Goal: Navigation & Orientation: Find specific page/section

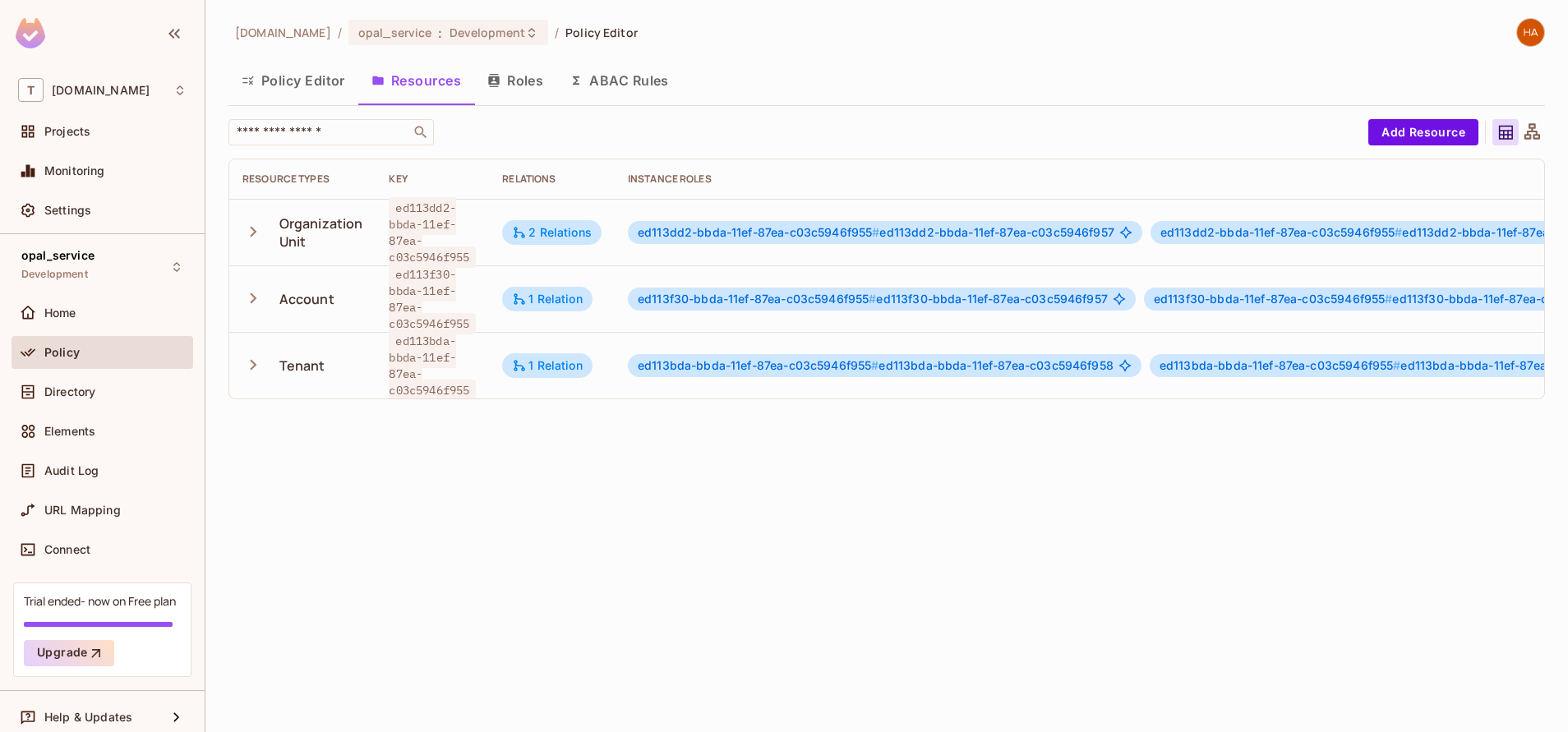
scroll to position [3, 415]
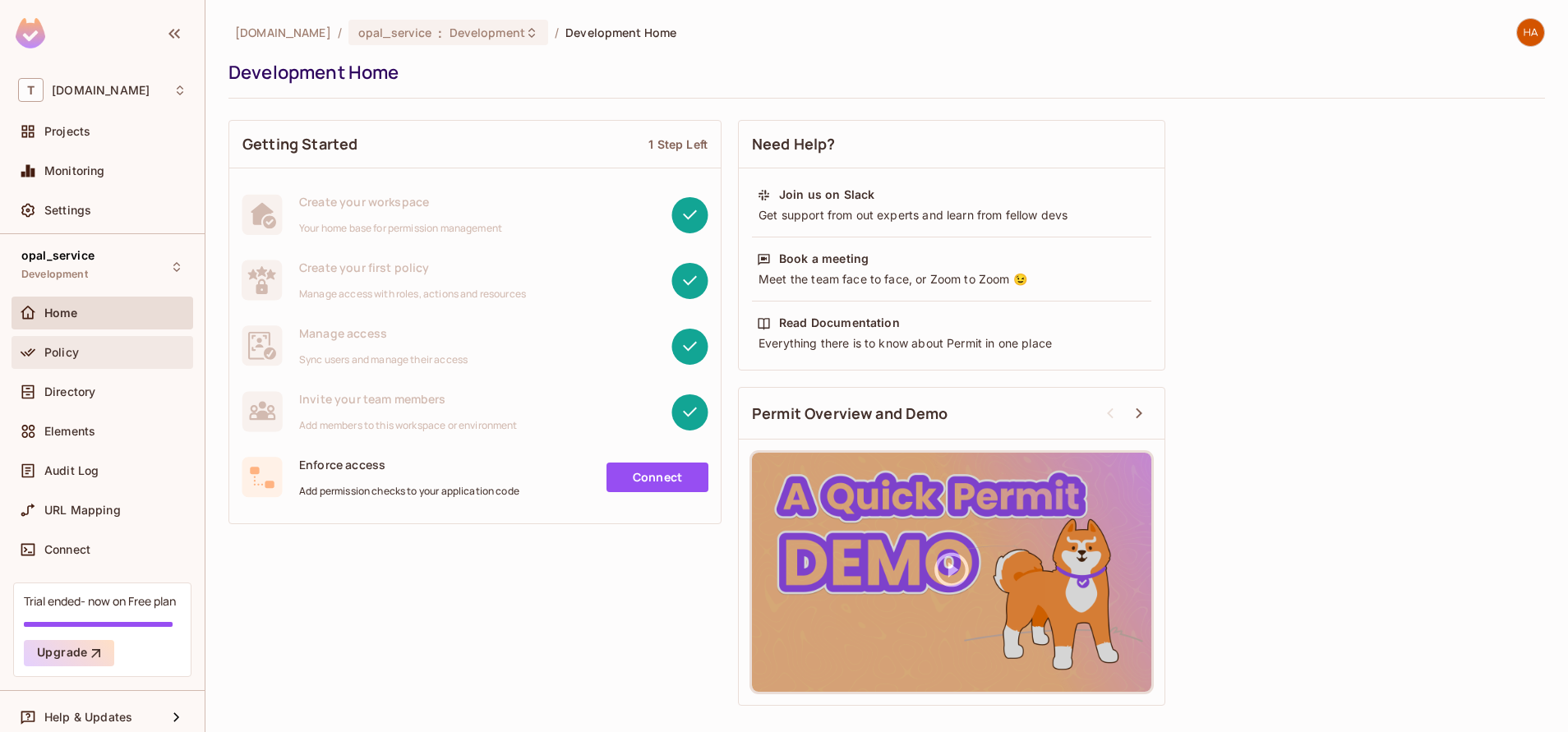
click at [56, 354] on span "Policy" at bounding box center [61, 352] width 35 height 13
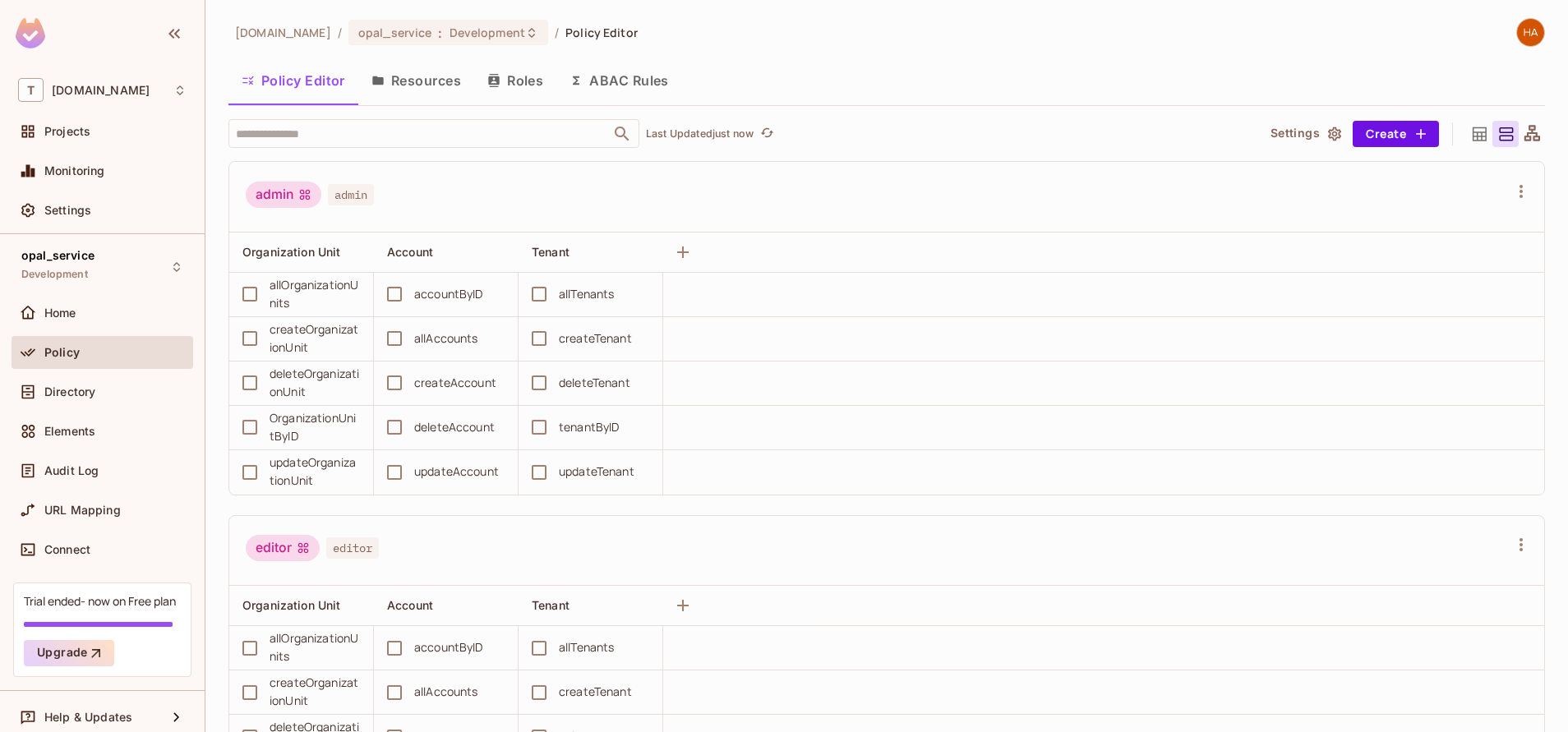
click at [432, 76] on button "Resources" at bounding box center [416, 81] width 116 height 41
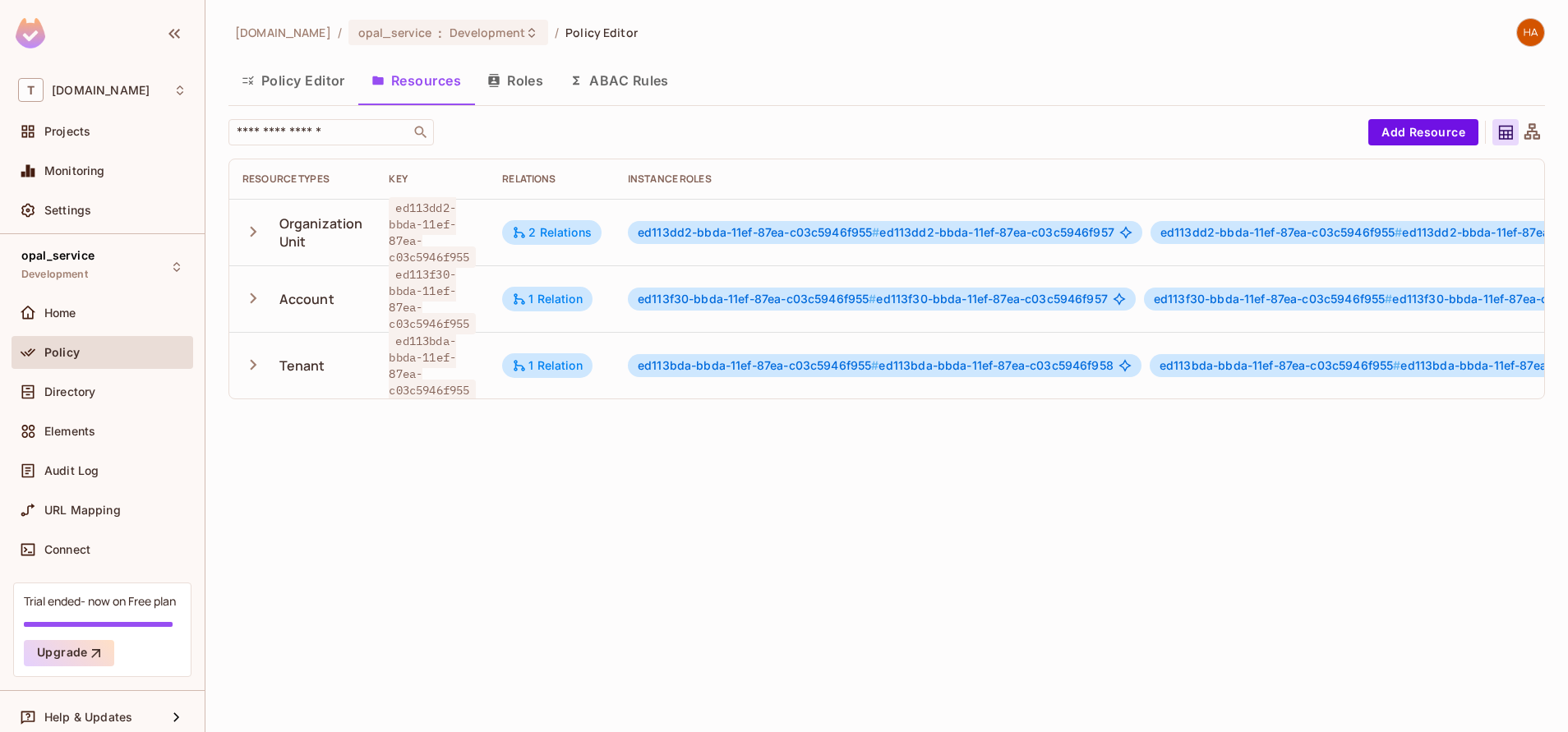
click at [297, 79] on button "Policy Editor" at bounding box center [293, 81] width 129 height 41
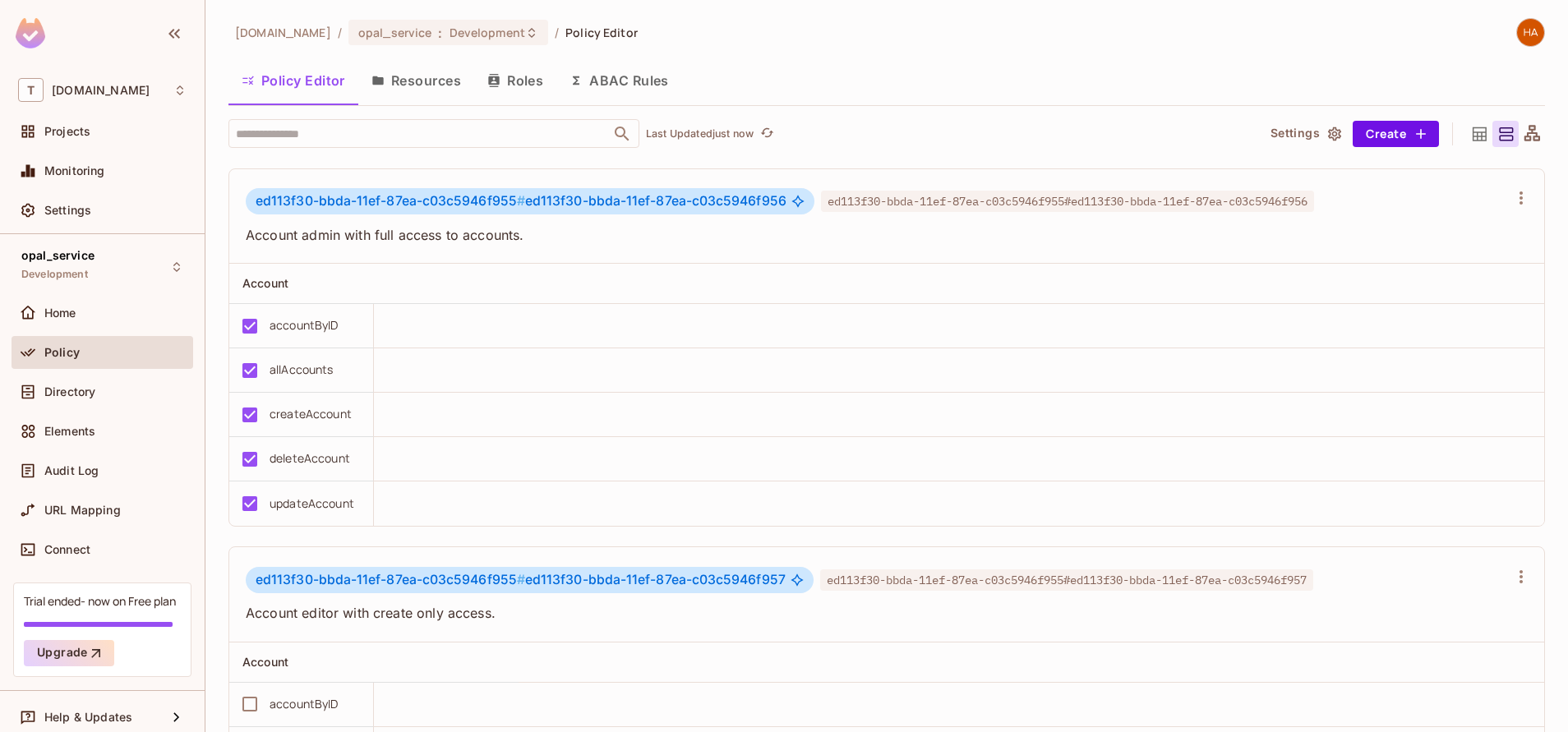
scroll to position [1020, 0]
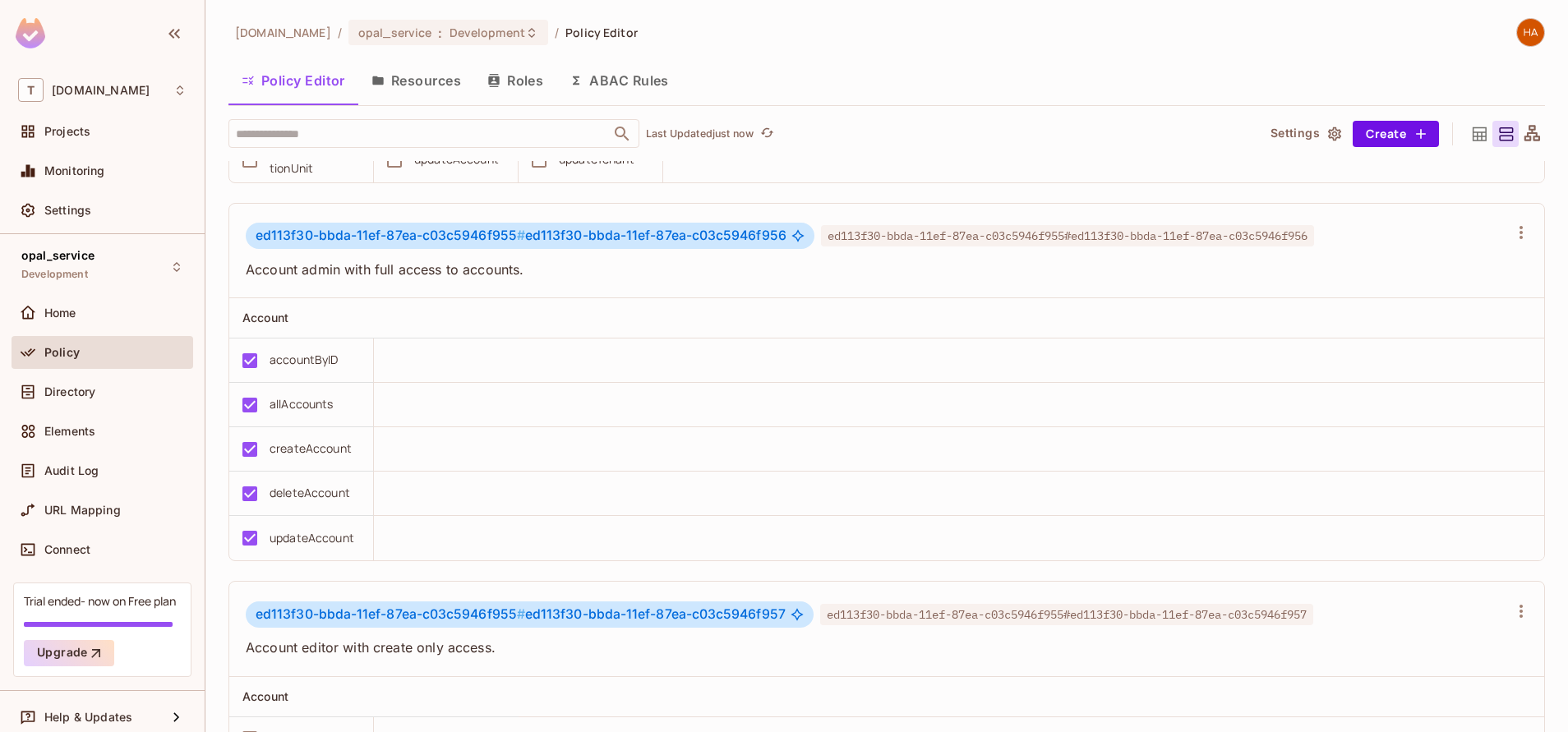
click at [430, 90] on button "Resources" at bounding box center [416, 81] width 116 height 41
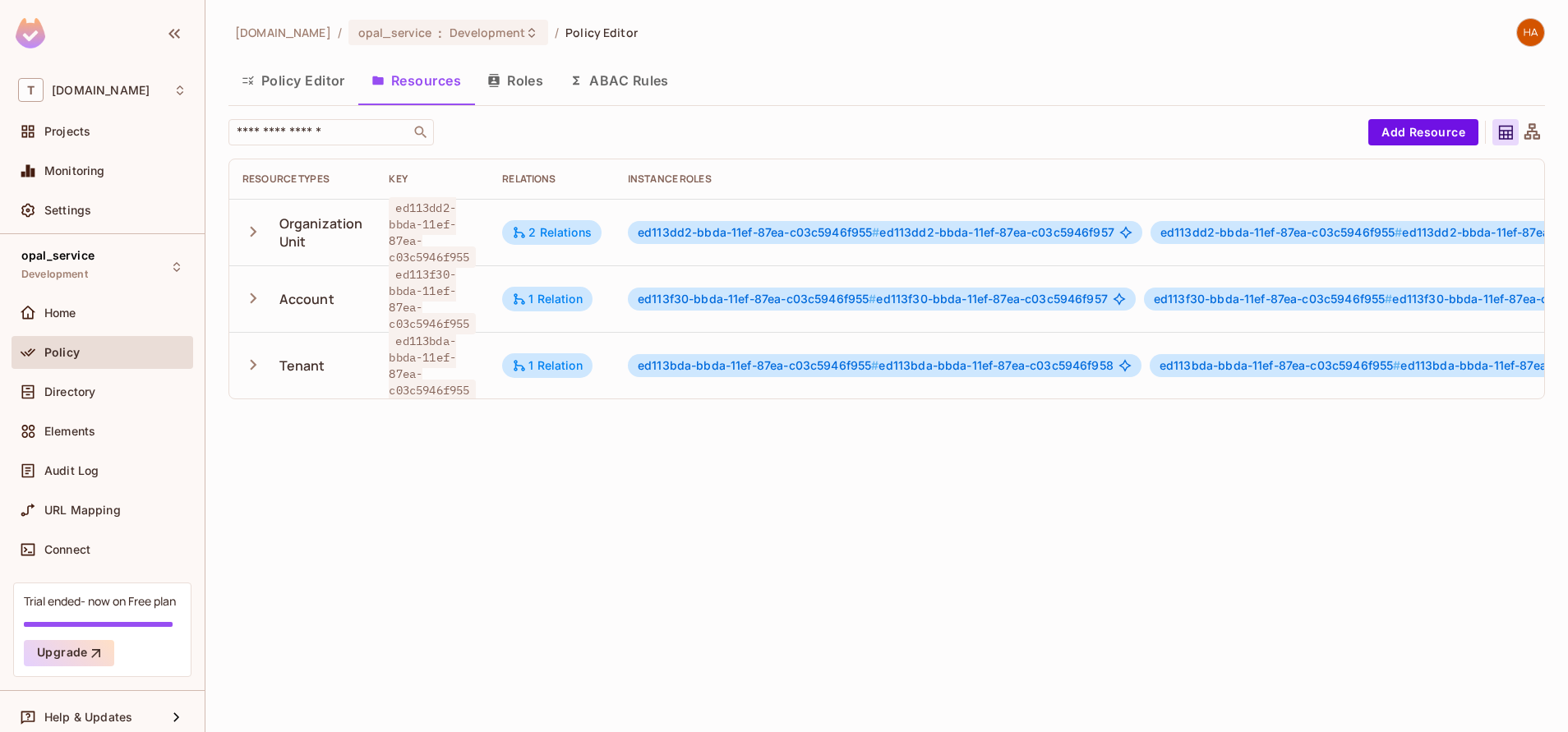
click at [505, 94] on button "Roles" at bounding box center [515, 81] width 82 height 41
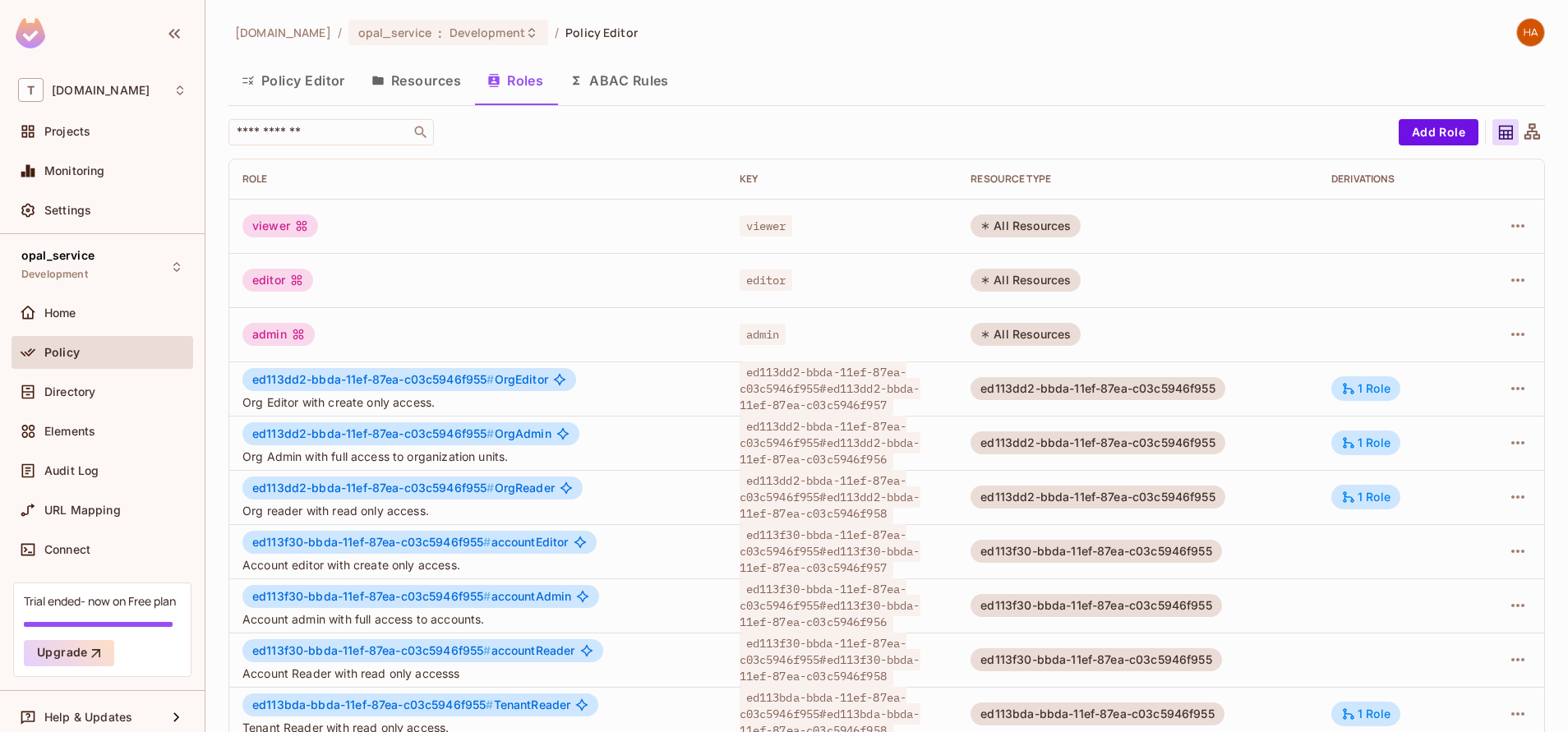
click at [323, 90] on button "Policy Editor" at bounding box center [293, 81] width 129 height 41
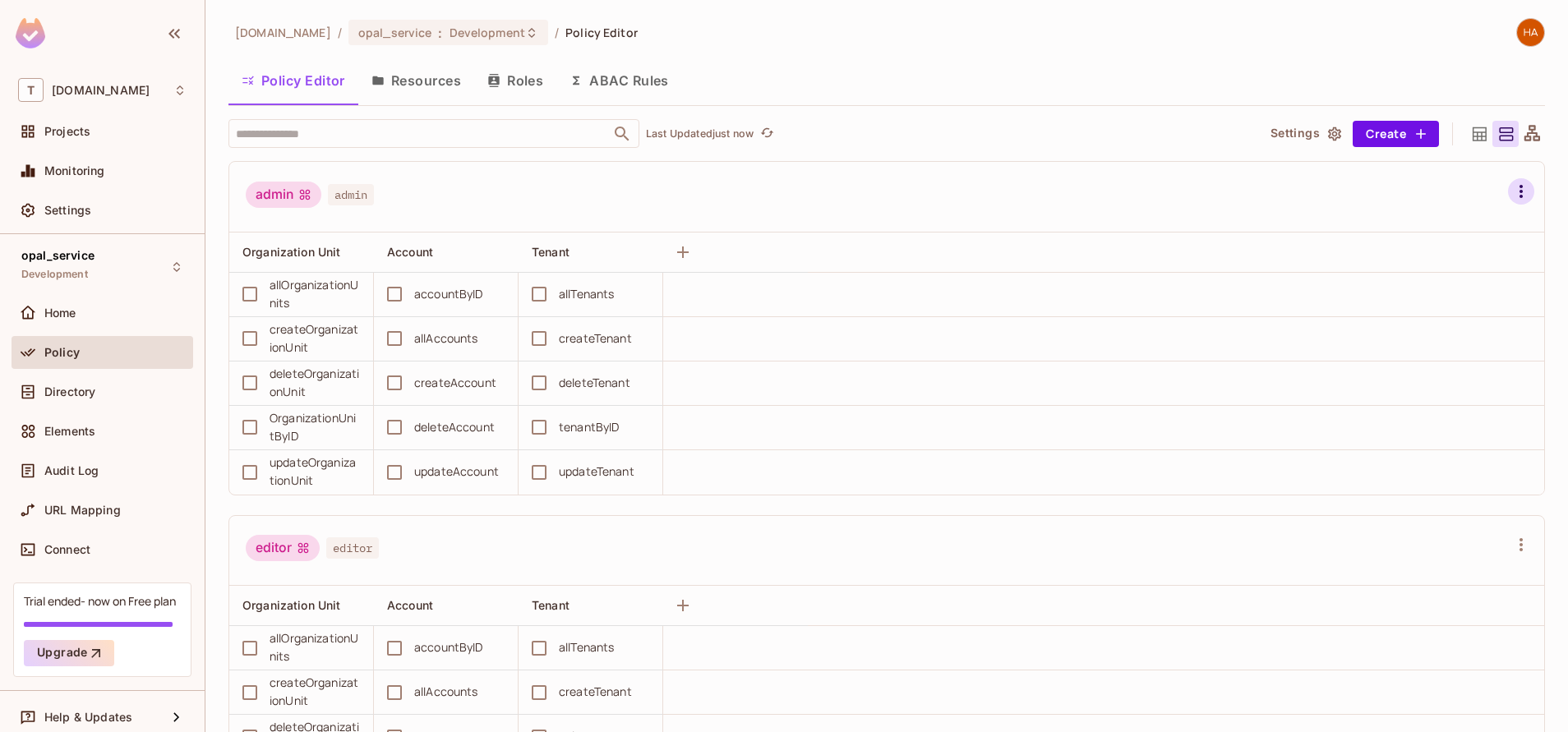
click at [1519, 195] on icon "button" at bounding box center [1521, 191] width 4 height 13
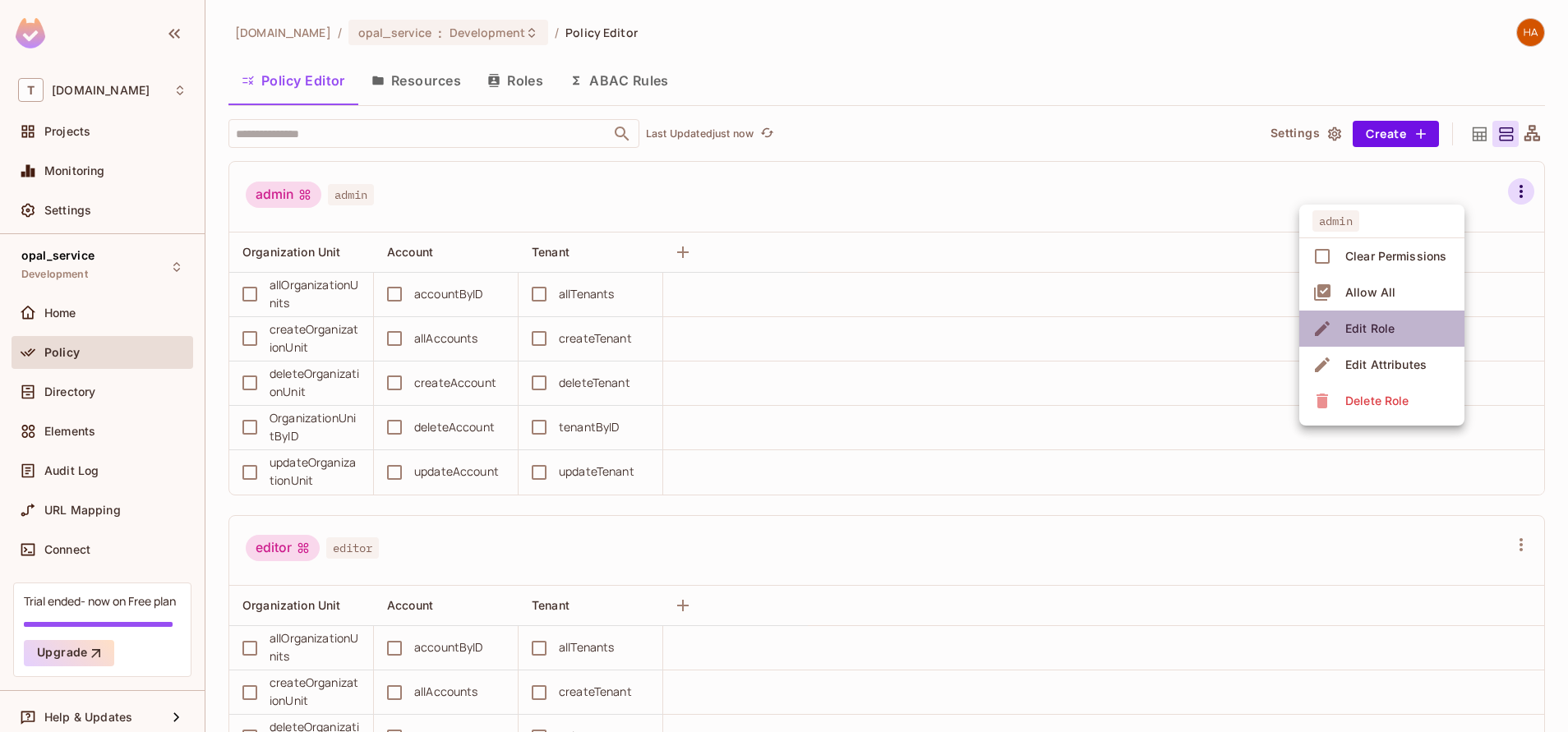
click at [1411, 339] on li "Edit Role" at bounding box center [1382, 328] width 165 height 36
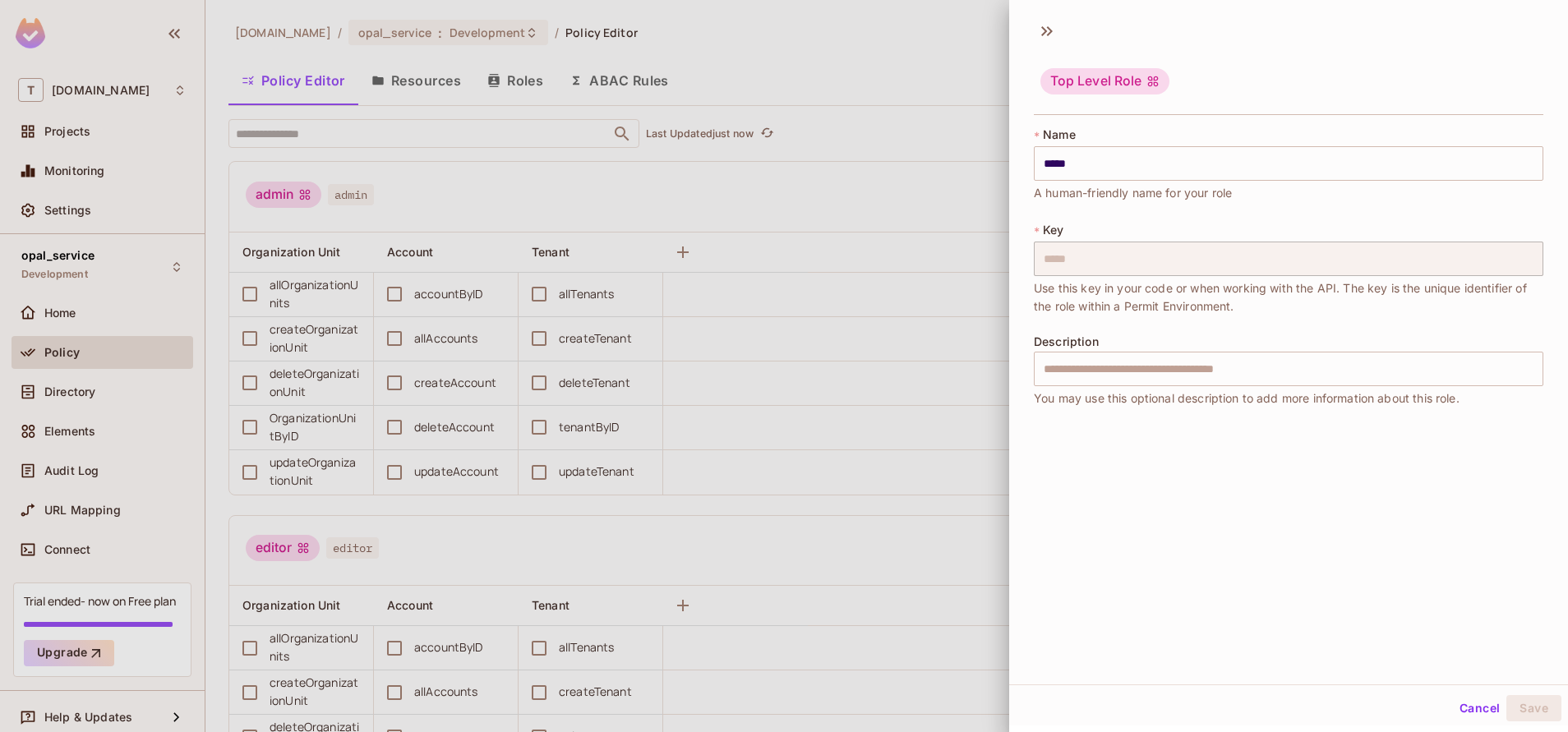
scroll to position [3, 0]
click at [1454, 705] on button "Cancel" at bounding box center [1479, 706] width 53 height 27
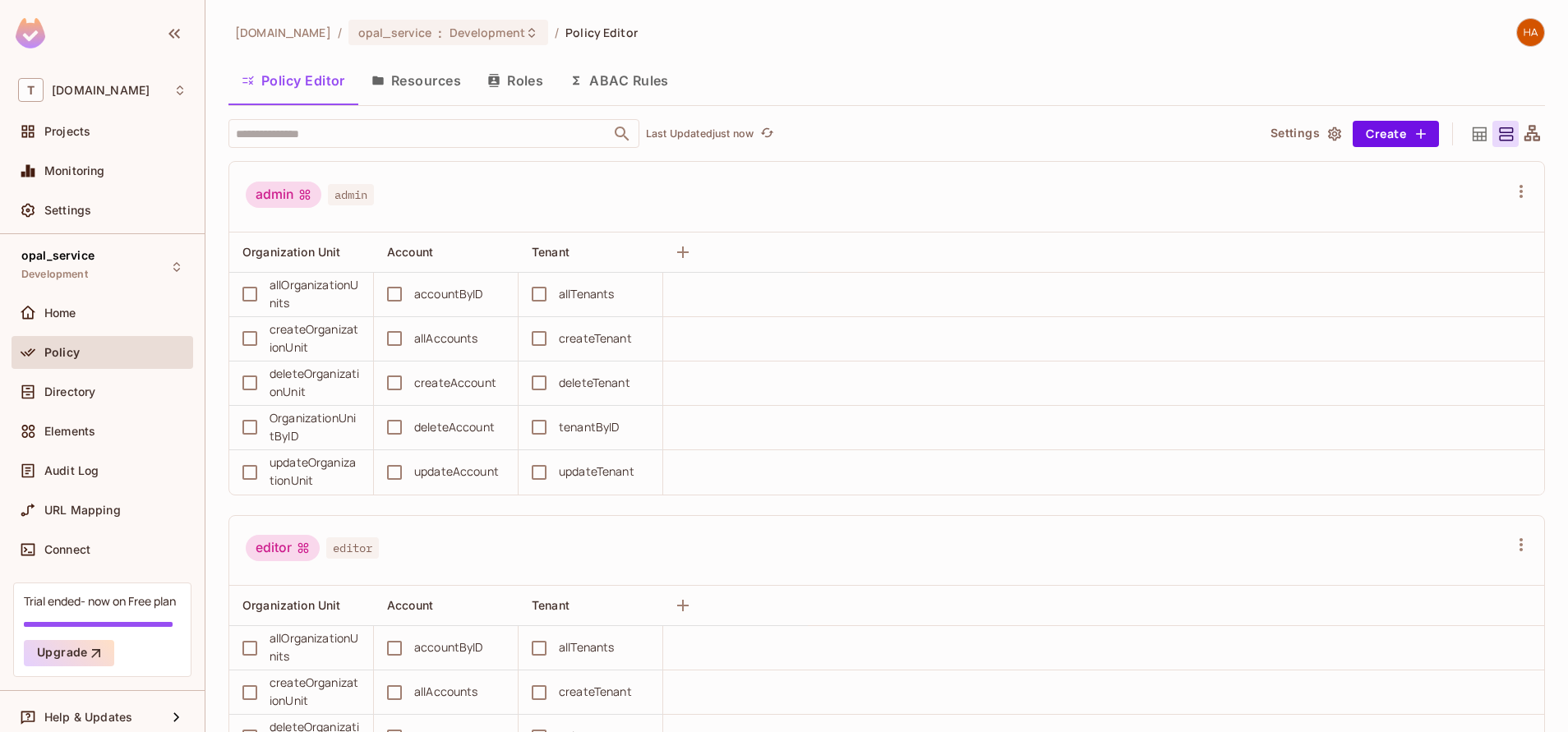
click at [432, 74] on button "Resources" at bounding box center [416, 81] width 116 height 41
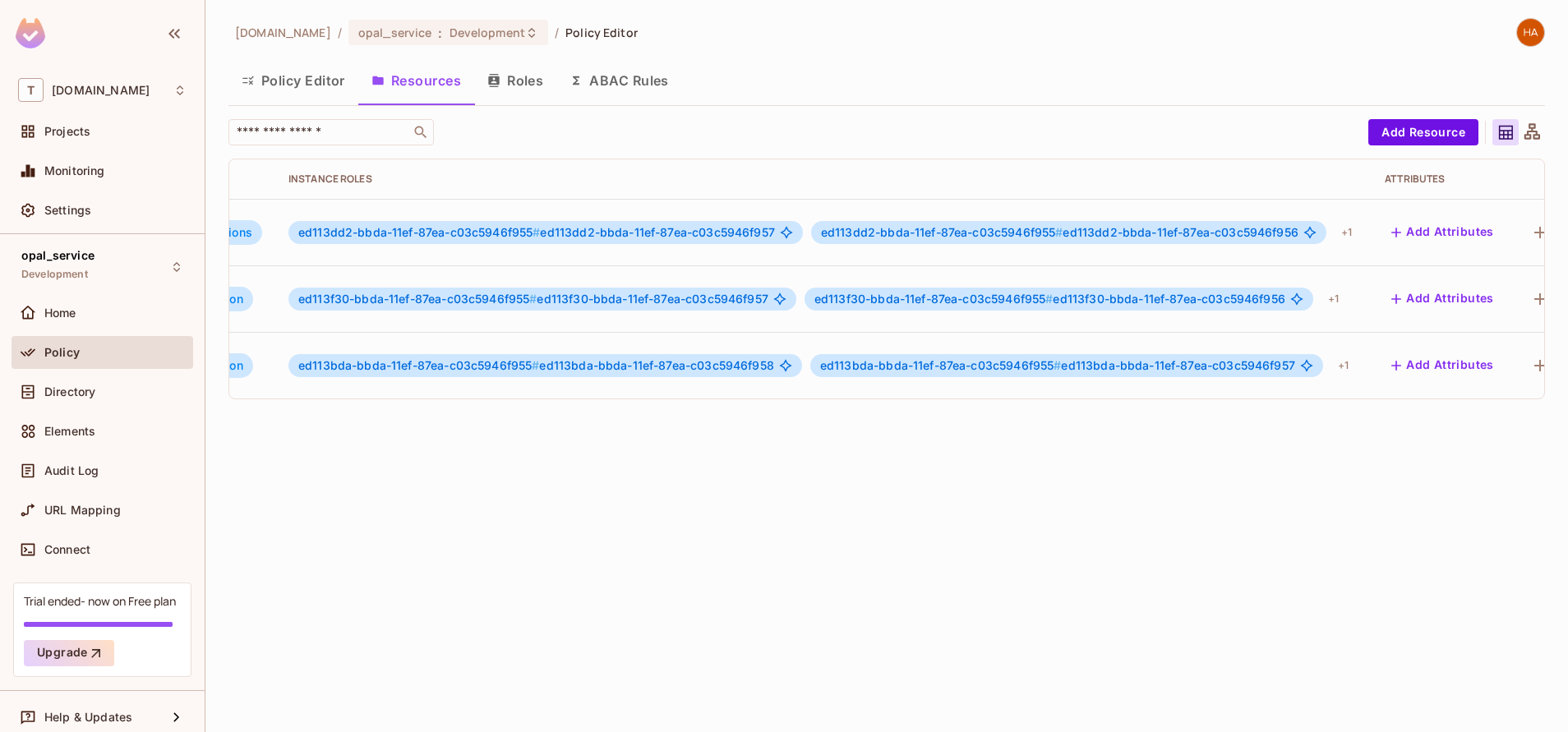
scroll to position [0, 415]
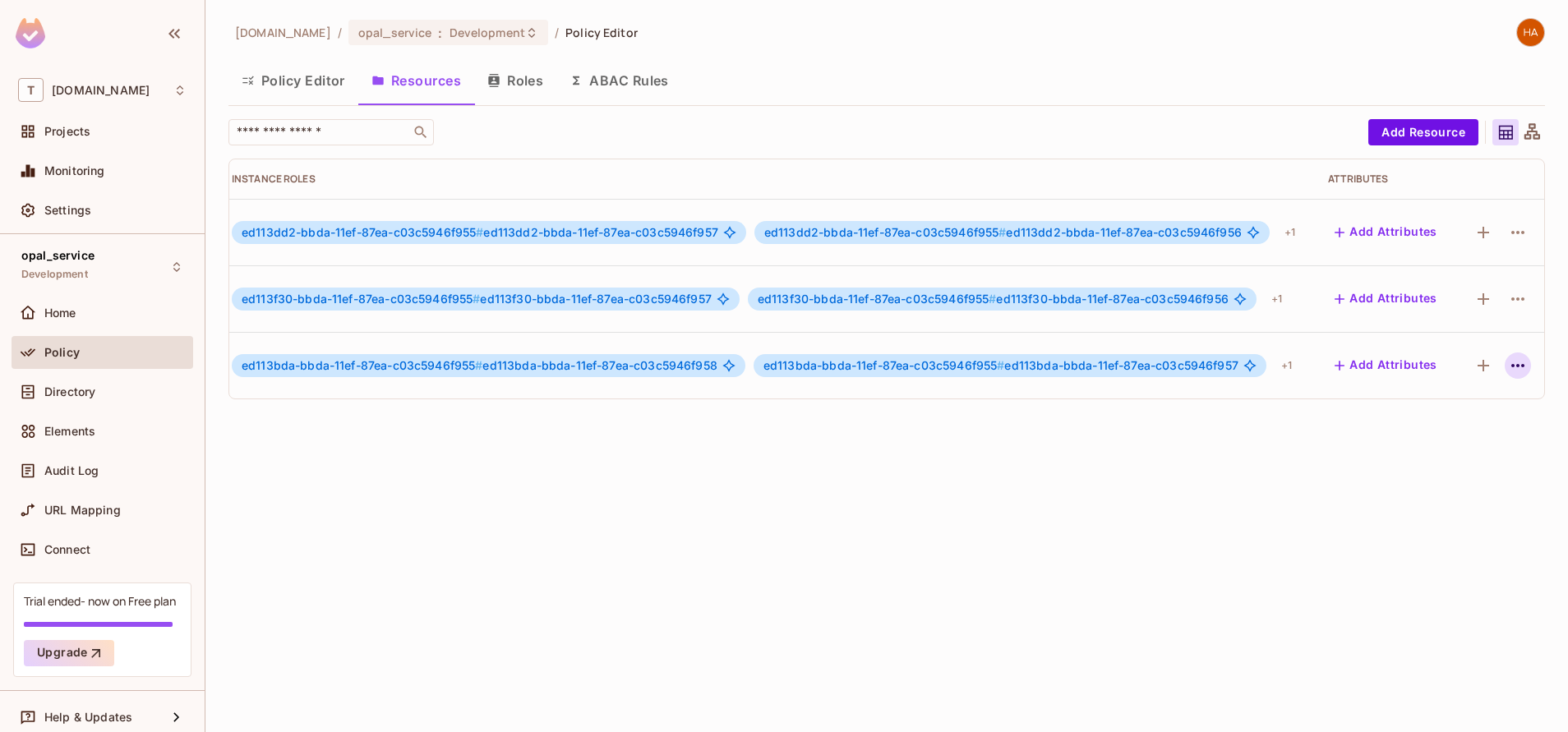
click at [1508, 358] on icon "button" at bounding box center [1517, 365] width 20 height 19
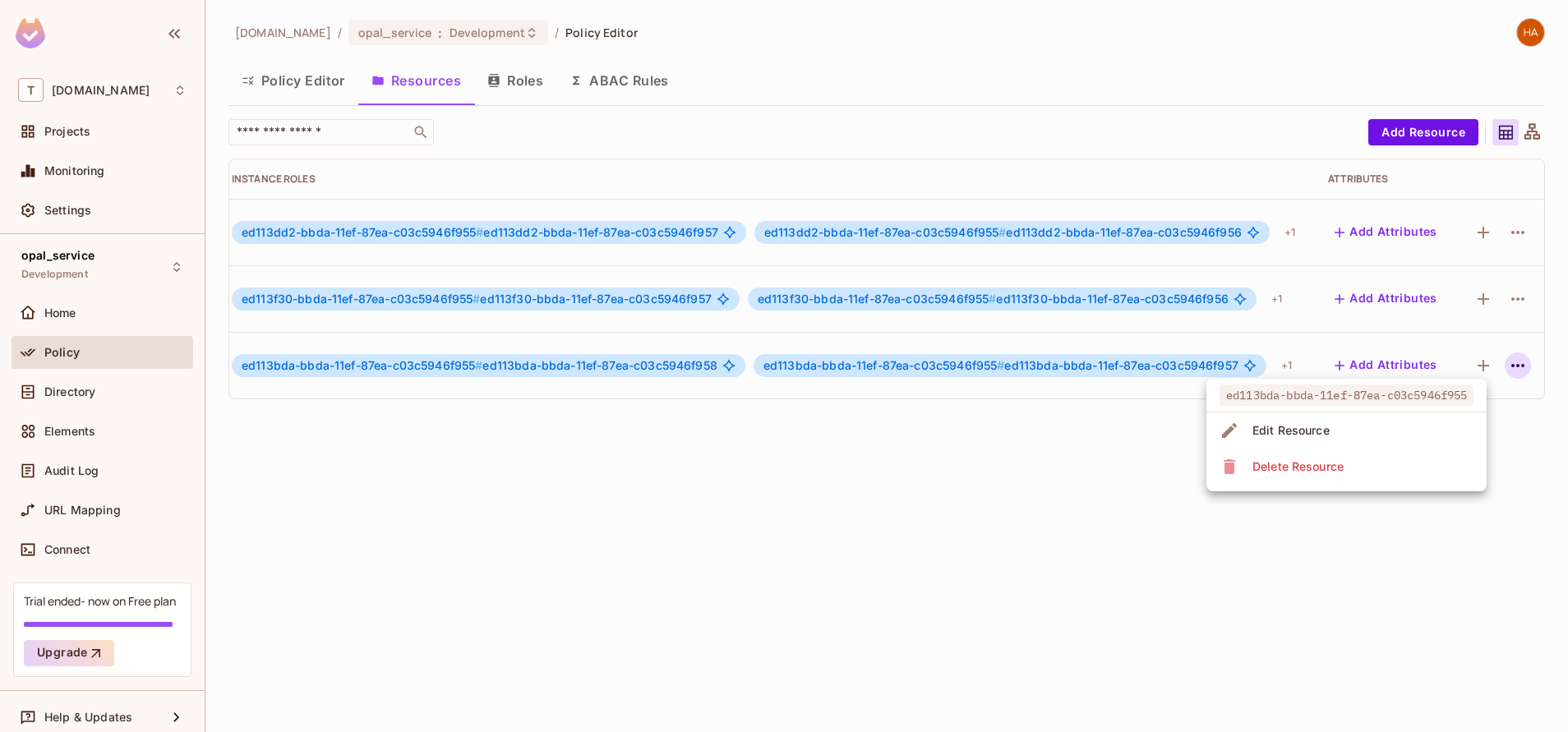
click at [1430, 437] on li "Edit Resource" at bounding box center [1346, 430] width 280 height 36
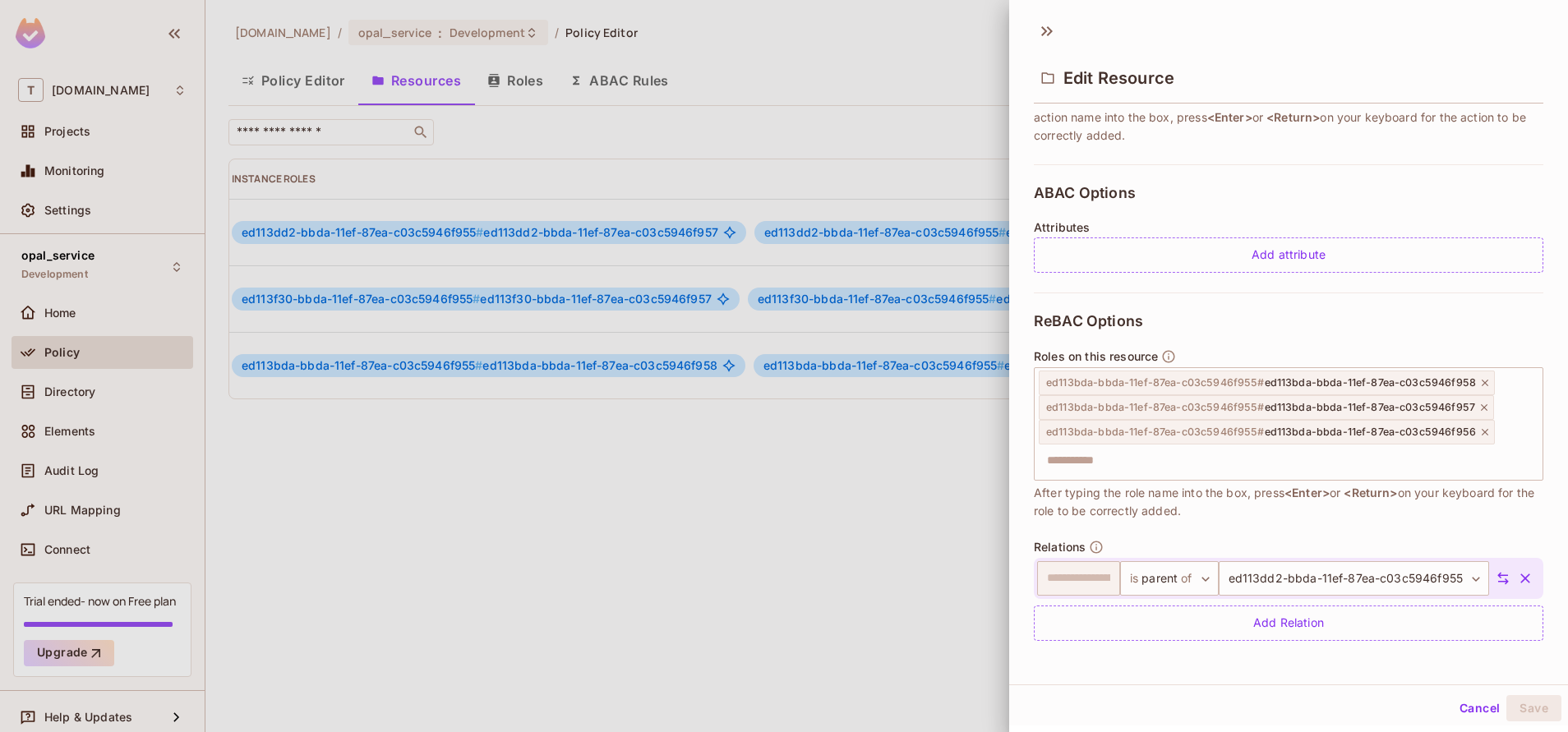
scroll to position [3, 0]
click at [1470, 713] on button "Cancel" at bounding box center [1479, 706] width 53 height 27
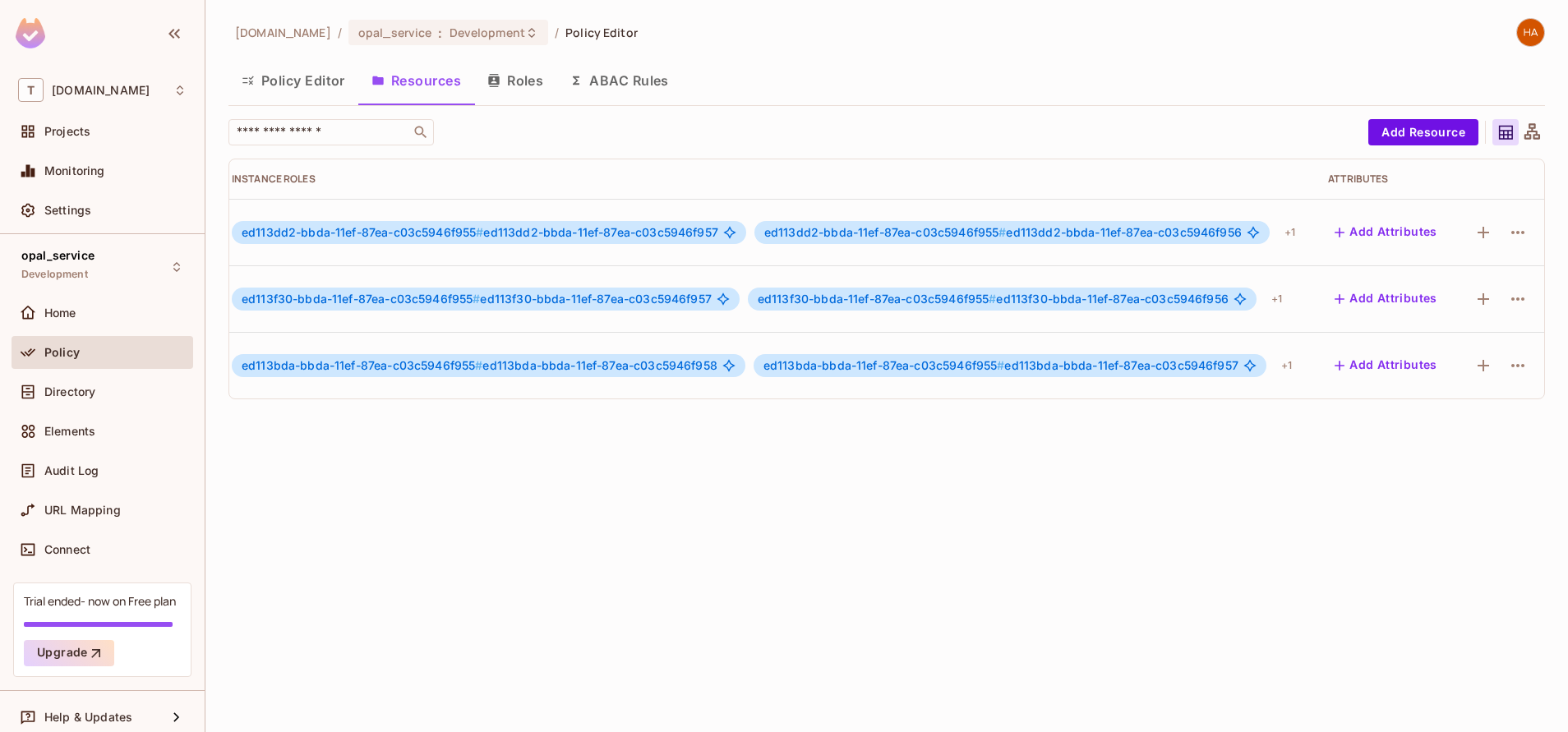
click at [310, 80] on button "Policy Editor" at bounding box center [293, 81] width 129 height 41
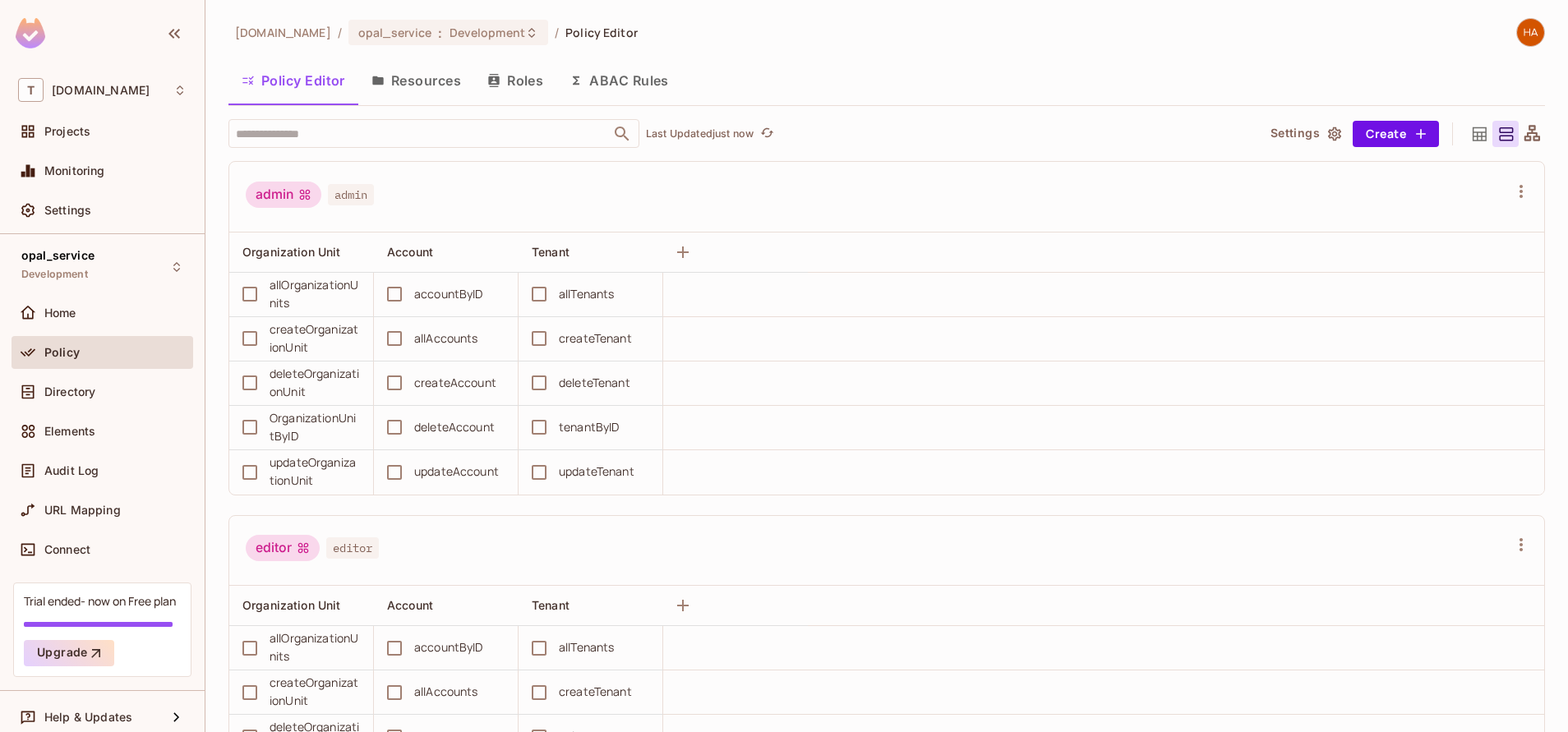
click at [439, 97] on button "Resources" at bounding box center [416, 81] width 116 height 41
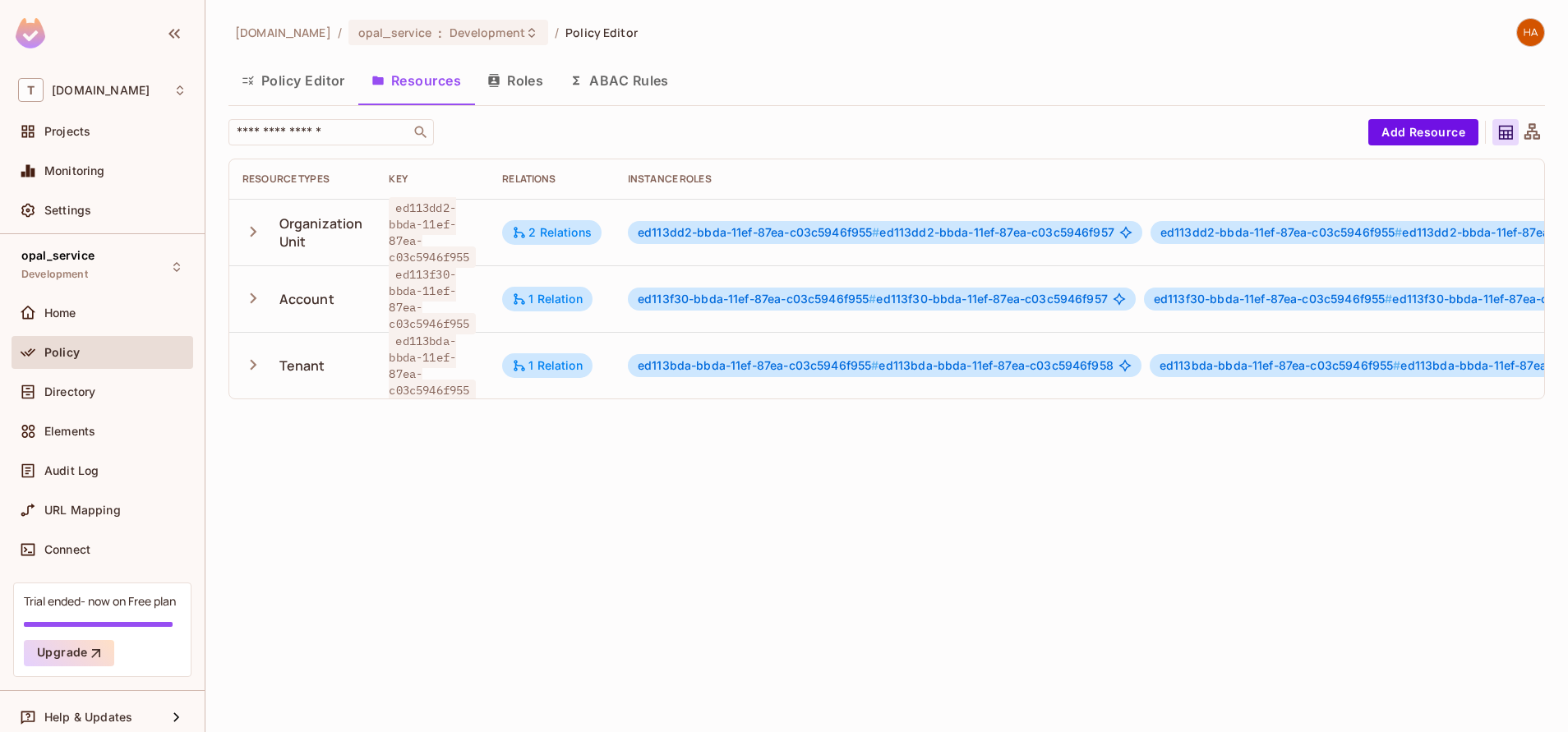
click at [277, 96] on button "Policy Editor" at bounding box center [293, 81] width 129 height 41
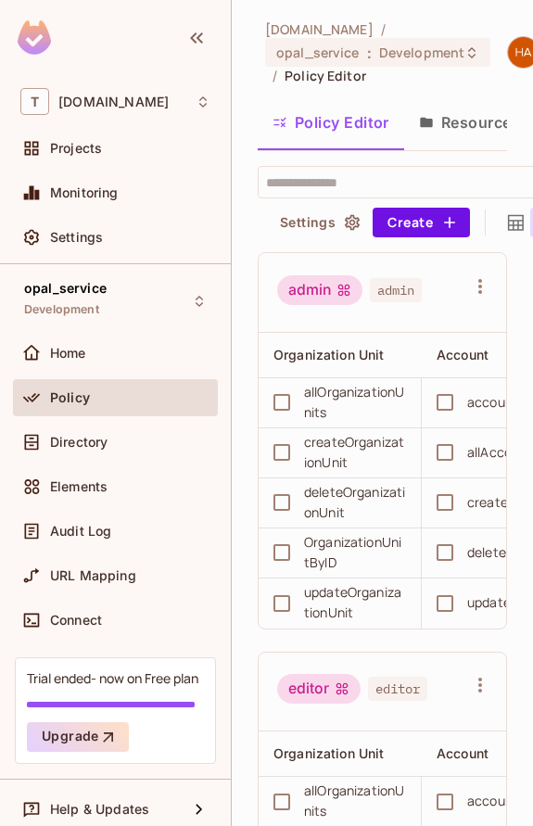
click at [439, 123] on button "Resources" at bounding box center [469, 122] width 131 height 46
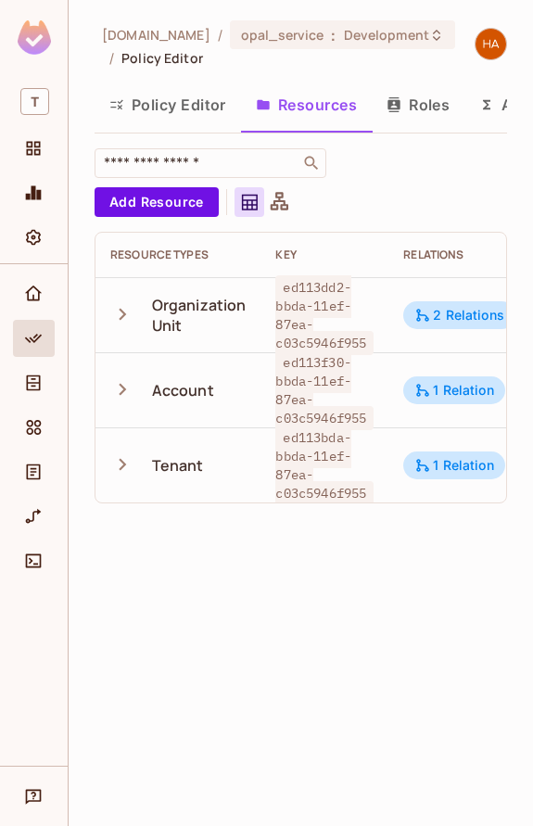
click at [186, 108] on button "Policy Editor" at bounding box center [168, 105] width 146 height 46
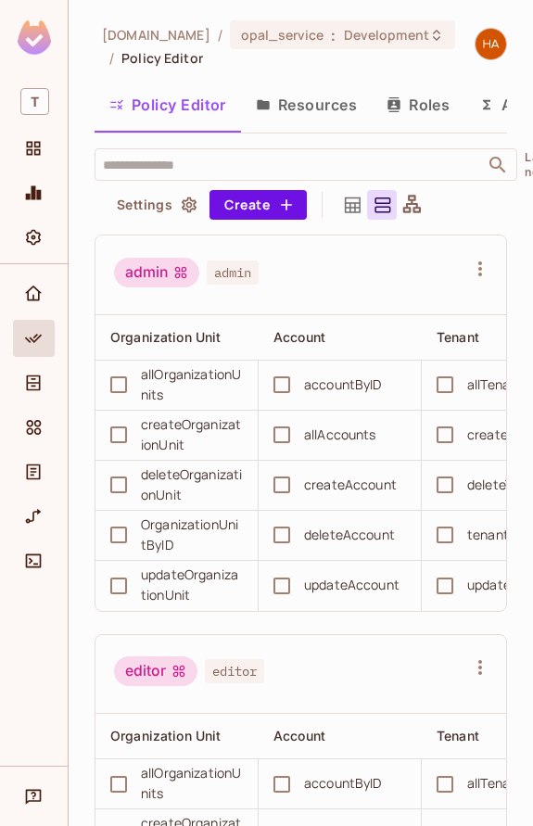
click at [302, 123] on button "Resources" at bounding box center [306, 105] width 131 height 46
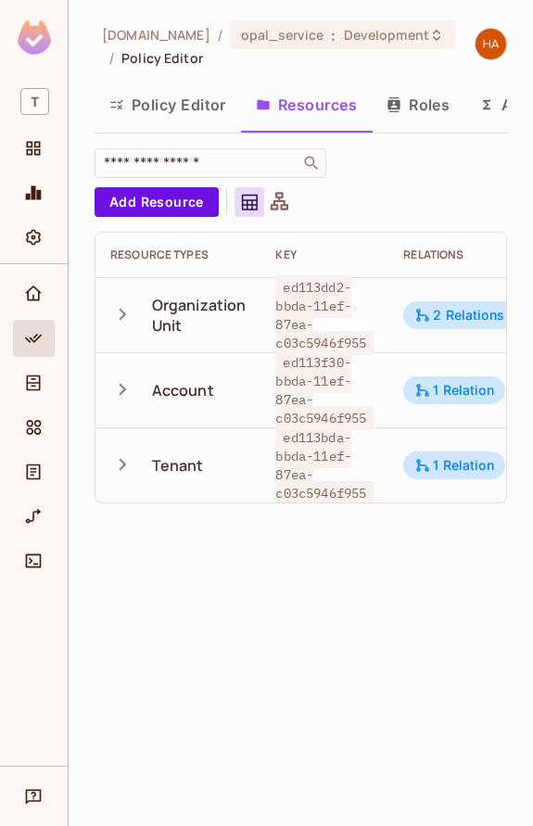
click at [176, 95] on button "Policy Editor" at bounding box center [168, 105] width 146 height 46
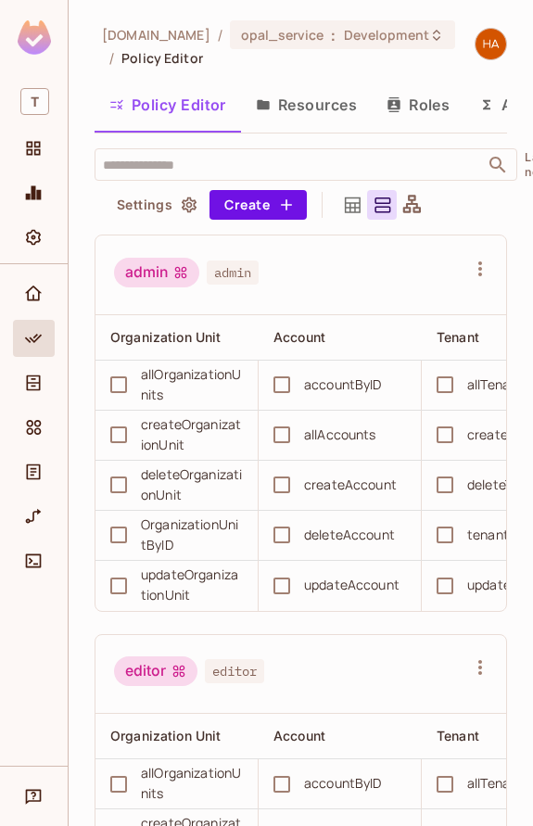
click at [345, 100] on button "Resources" at bounding box center [306, 105] width 131 height 46
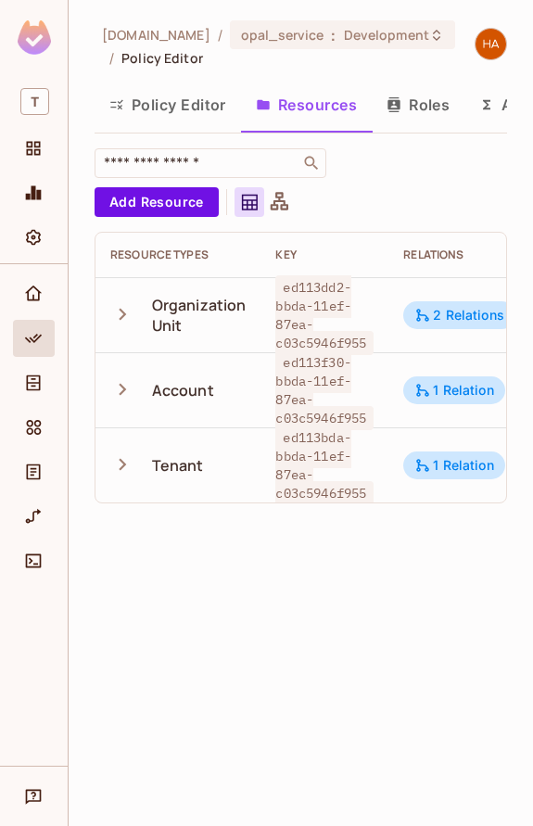
click at [421, 131] on div "Policy Editor Resources Roles ABAC Rules" at bounding box center [301, 107] width 413 height 51
click at [424, 113] on button "Roles" at bounding box center [418, 105] width 93 height 46
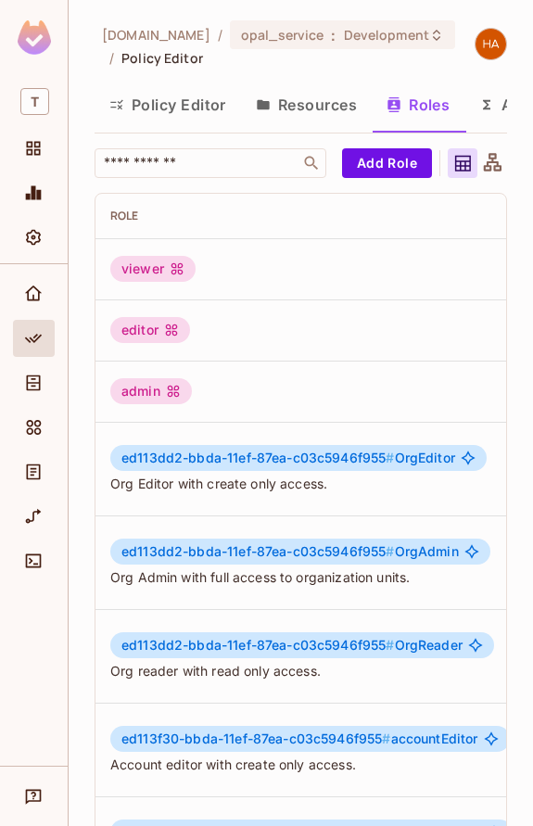
click at [190, 119] on button "Policy Editor" at bounding box center [168, 105] width 146 height 46
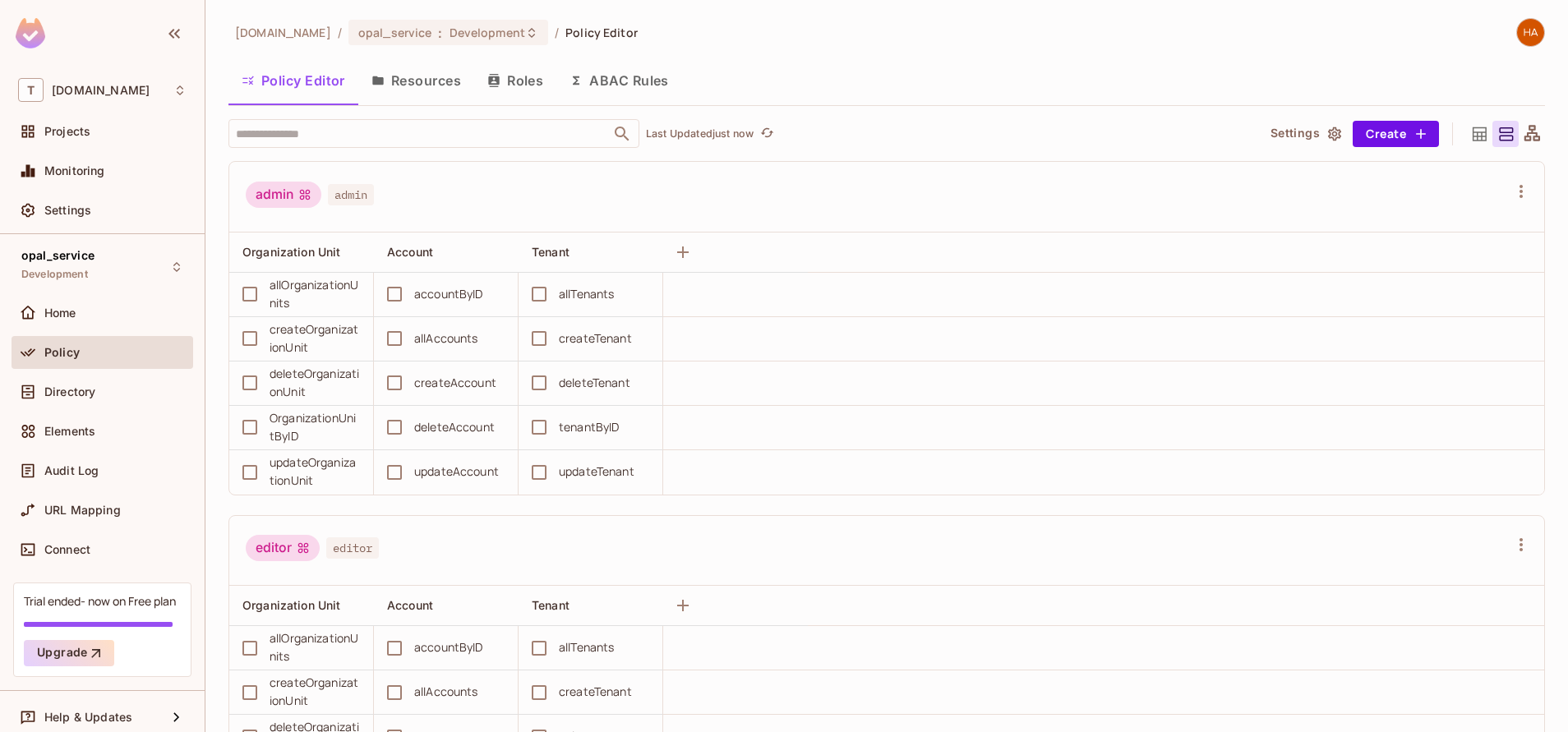
click at [416, 79] on button "Resources" at bounding box center [416, 81] width 116 height 41
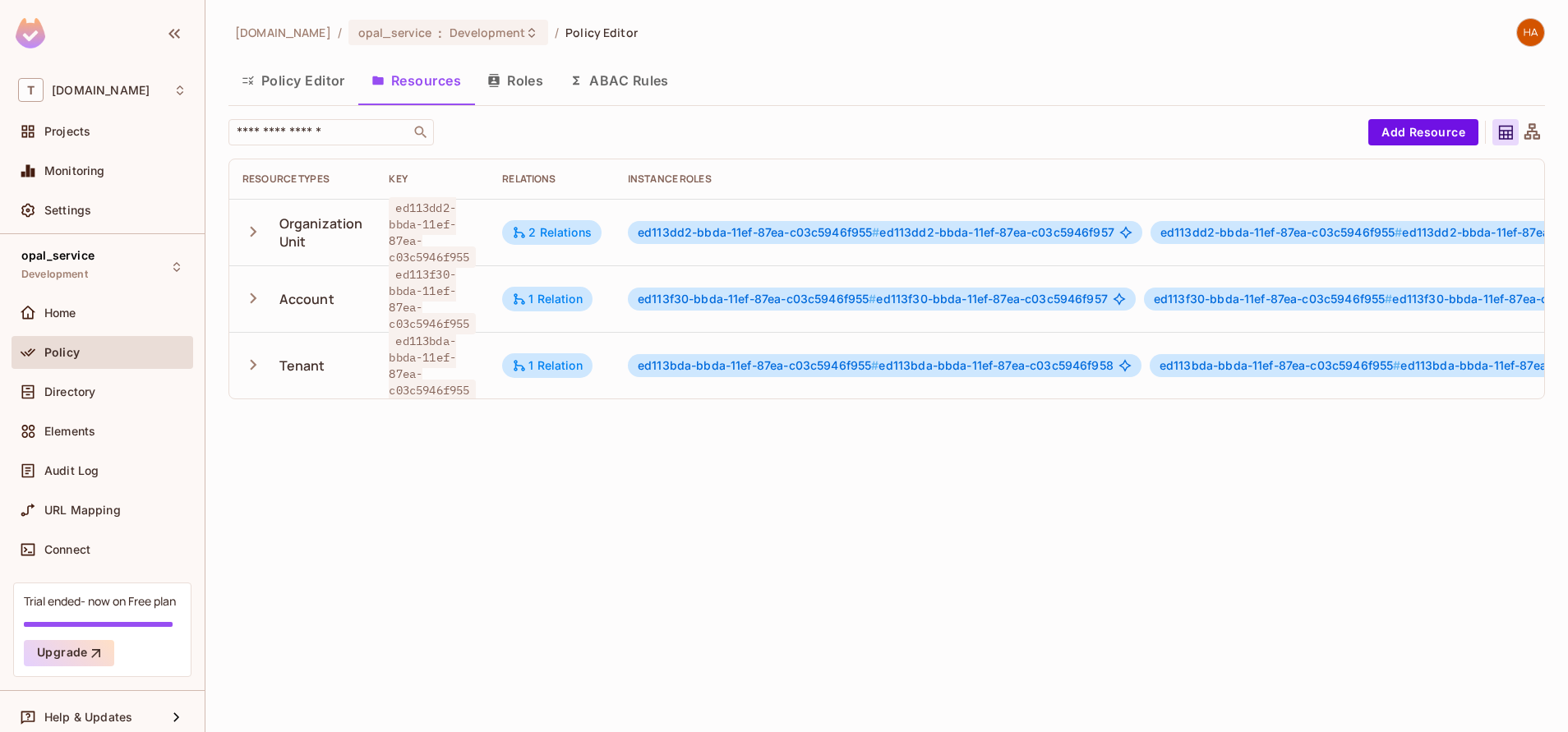
click at [249, 77] on icon "button" at bounding box center [248, 80] width 13 height 13
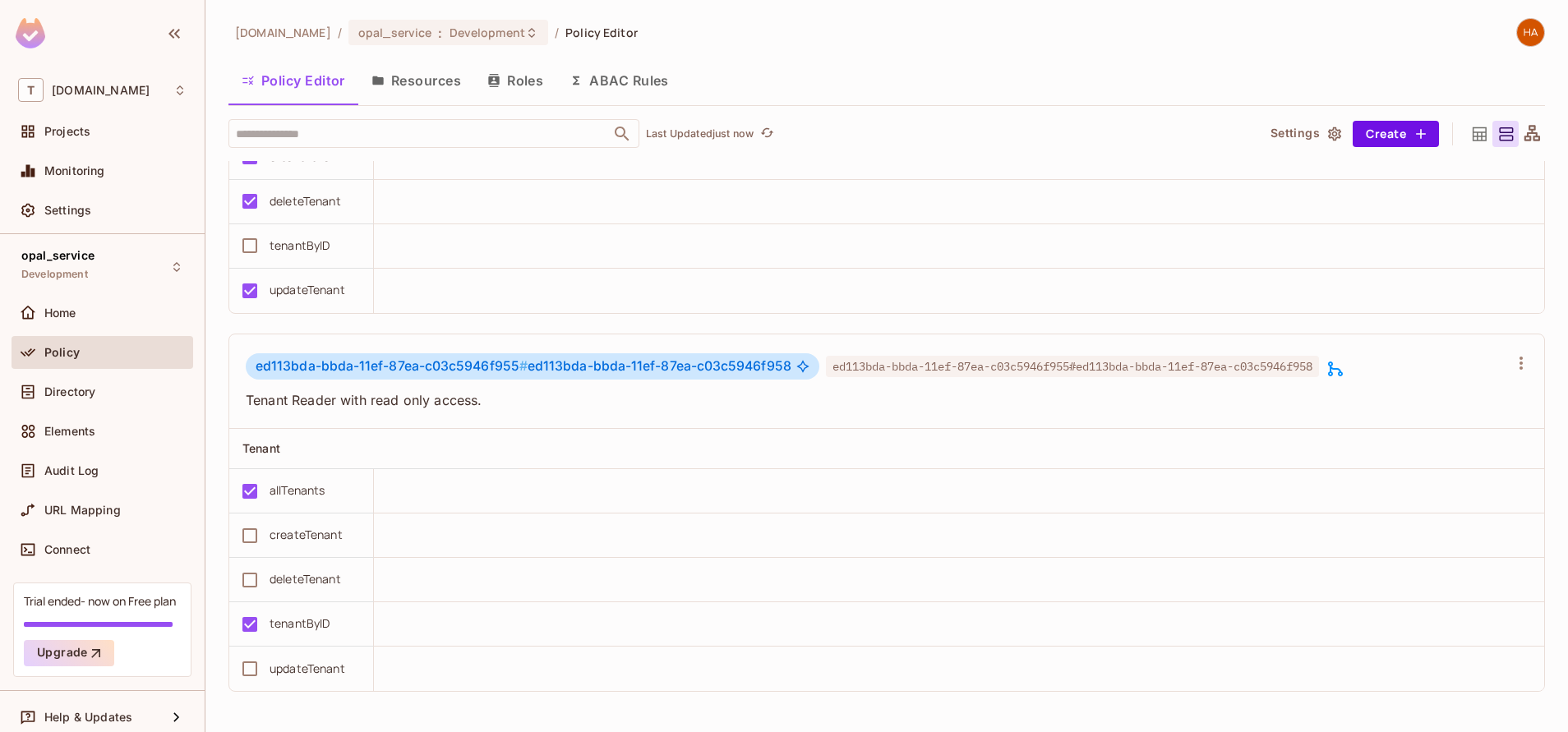
scroll to position [60, 0]
drag, startPoint x: 611, startPoint y: 458, endPoint x: 618, endPoint y: 455, distance: 7.6
click at [618, 469] on td at bounding box center [959, 491] width 1170 height 44
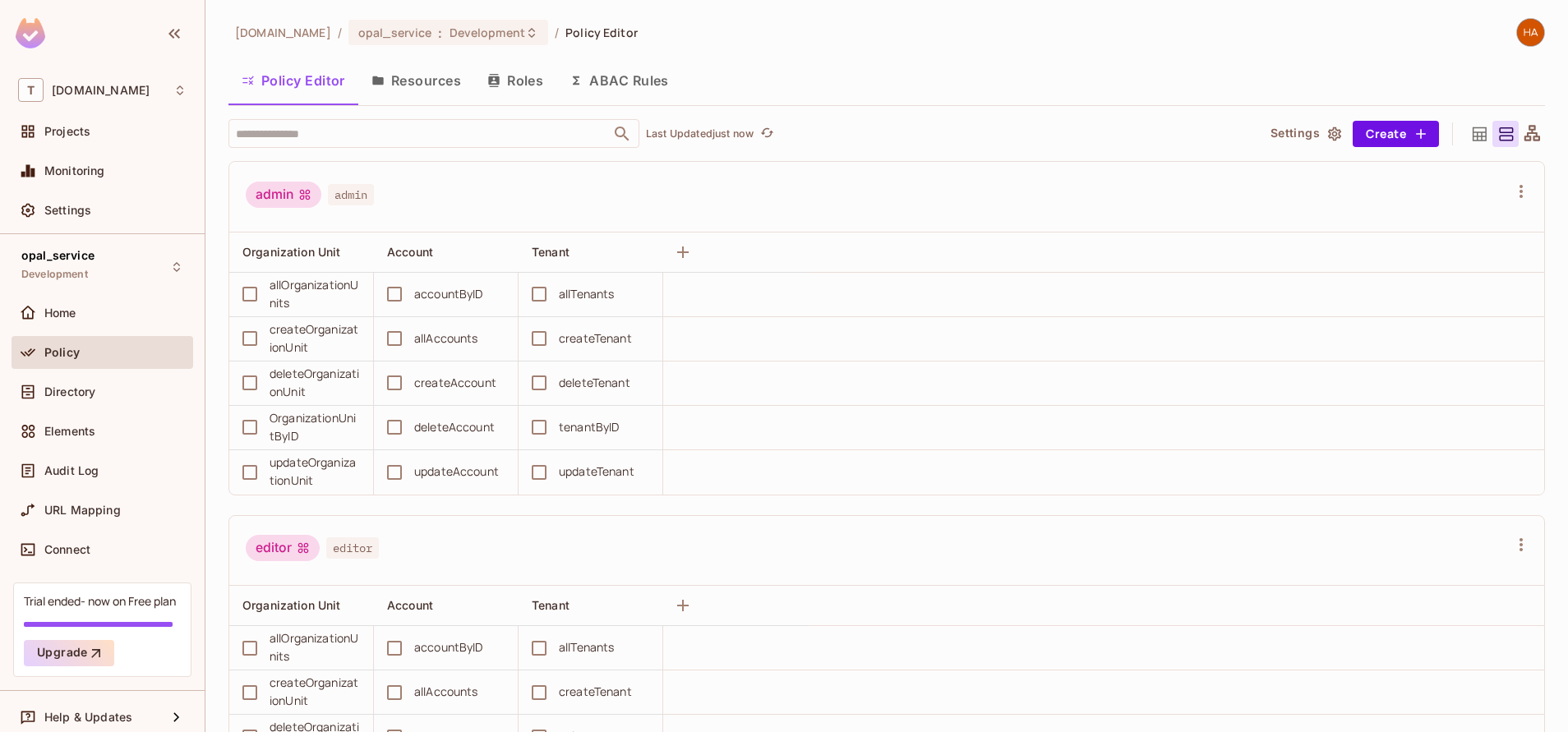
click at [411, 85] on button "Resources" at bounding box center [416, 81] width 116 height 41
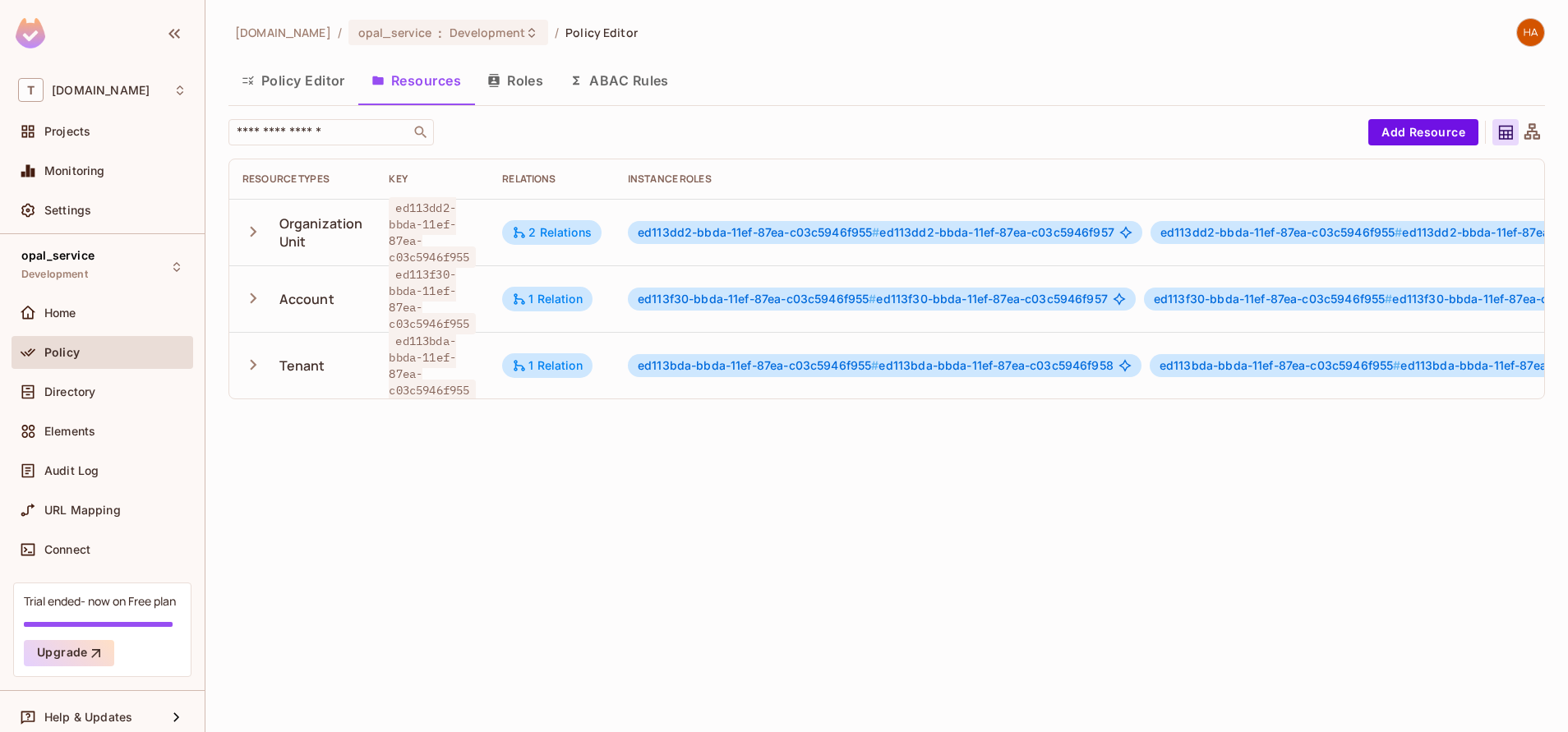
scroll to position [0, 415]
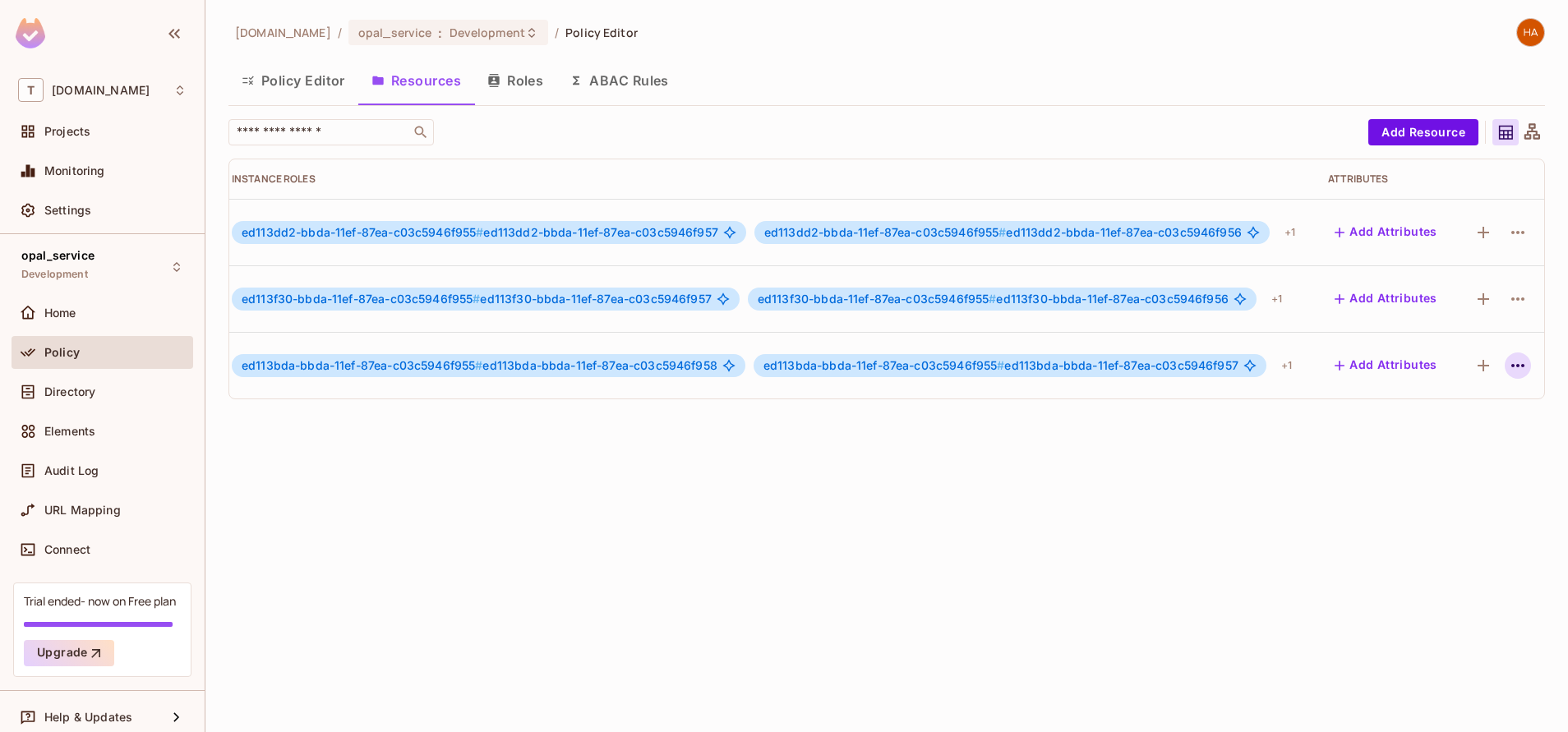
click at [1508, 375] on icon "button" at bounding box center [1517, 365] width 20 height 19
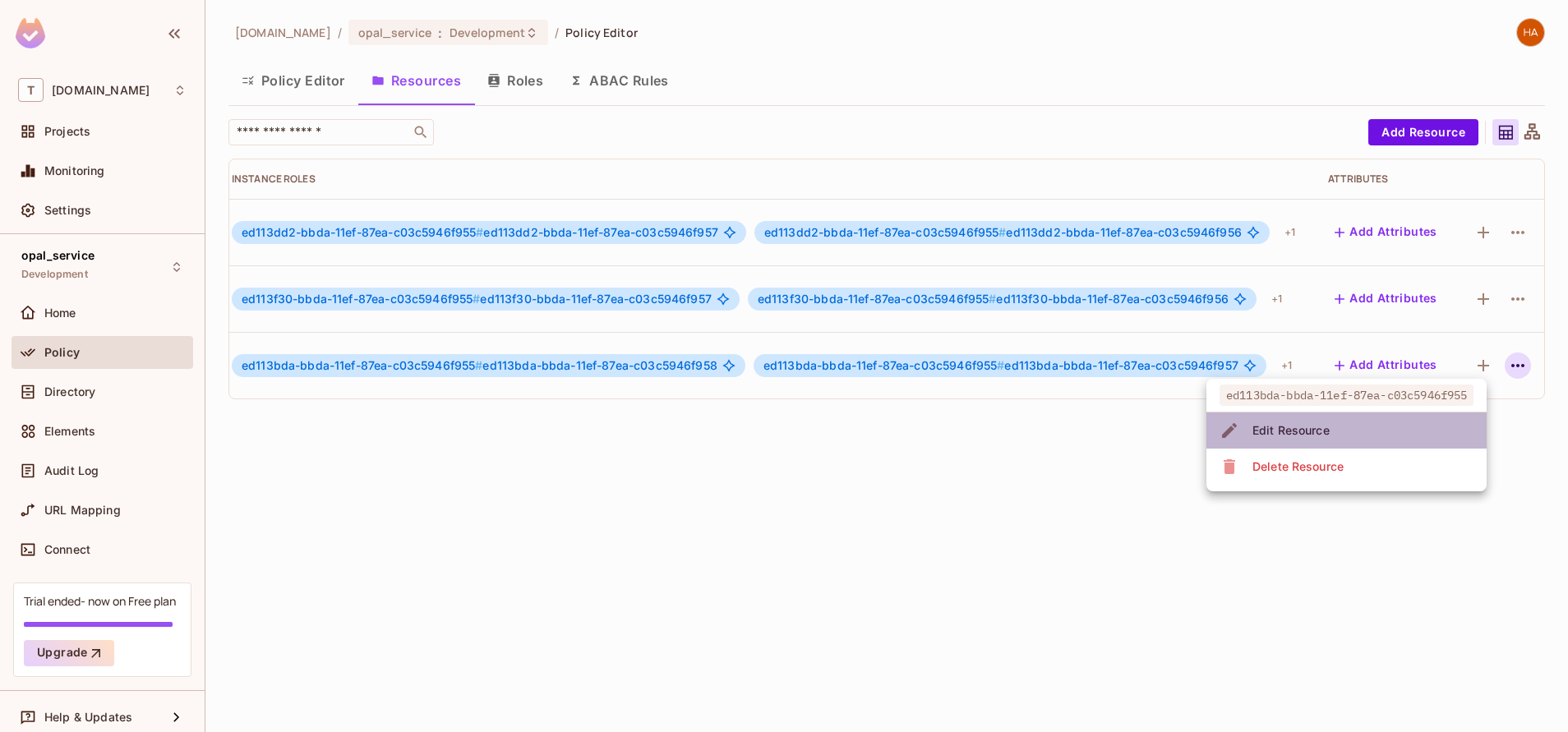
click at [1435, 427] on li "Edit Resource" at bounding box center [1346, 430] width 280 height 36
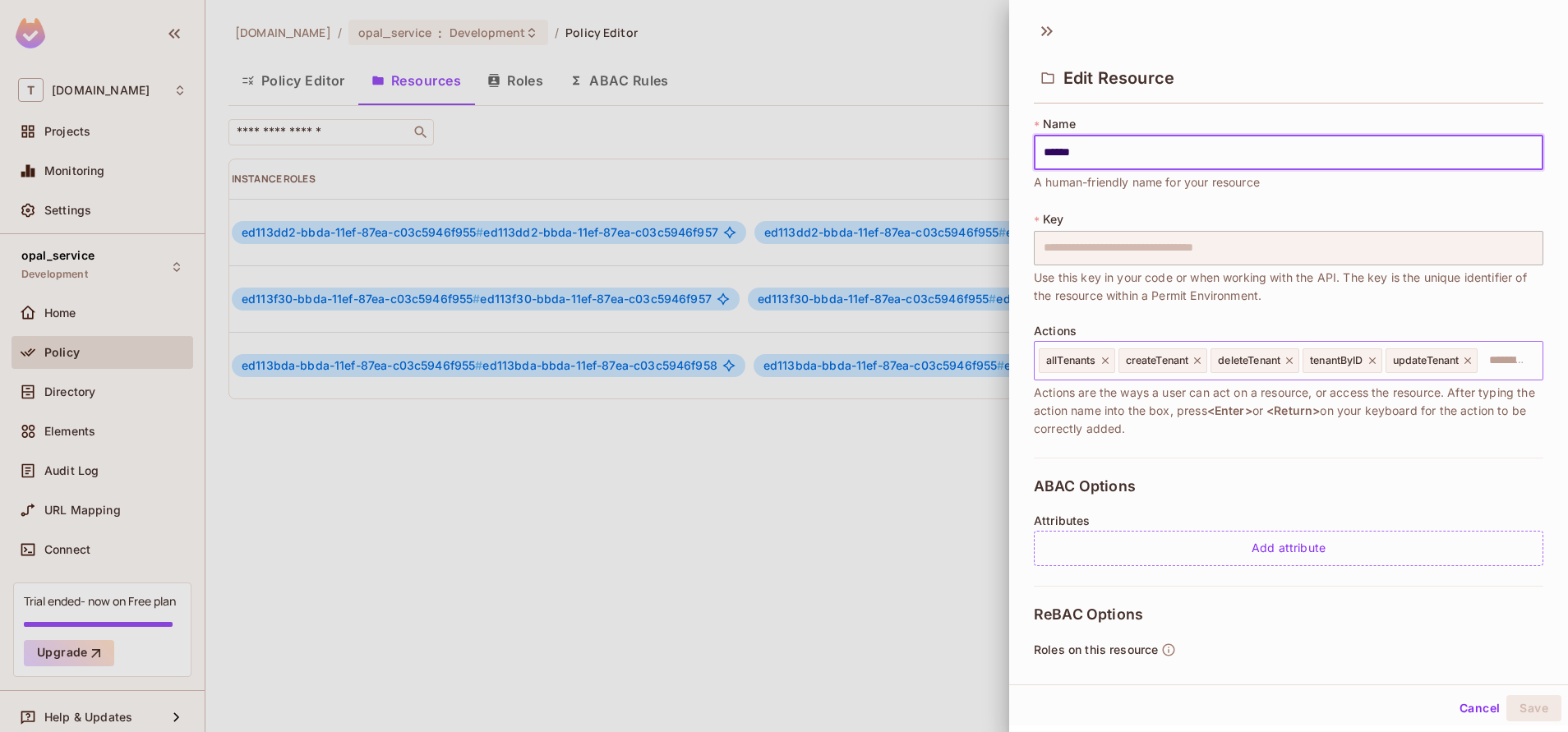
click at [1080, 361] on span "allTenants" at bounding box center [1071, 361] width 51 height 13
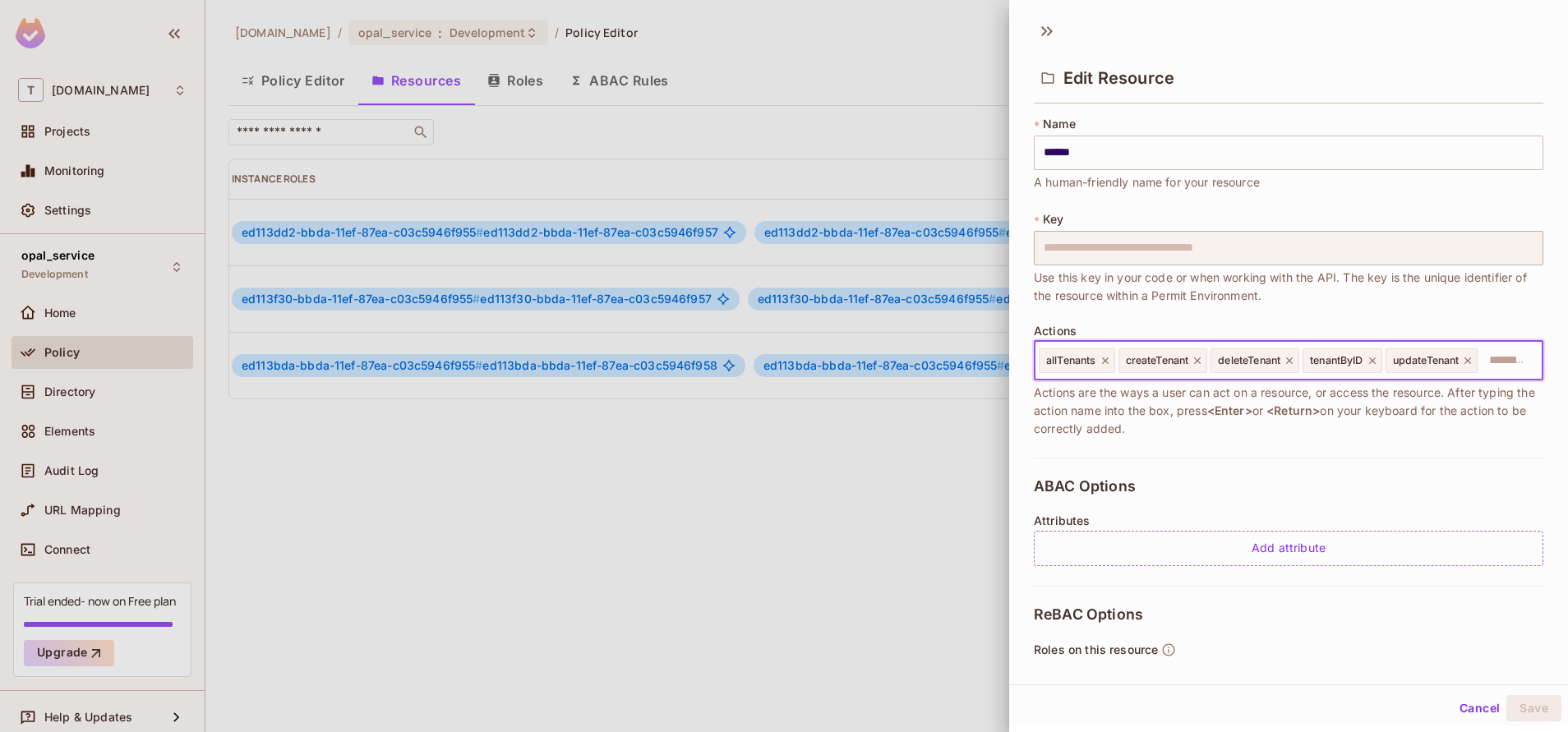
click at [1453, 708] on button "Cancel" at bounding box center [1479, 708] width 53 height 27
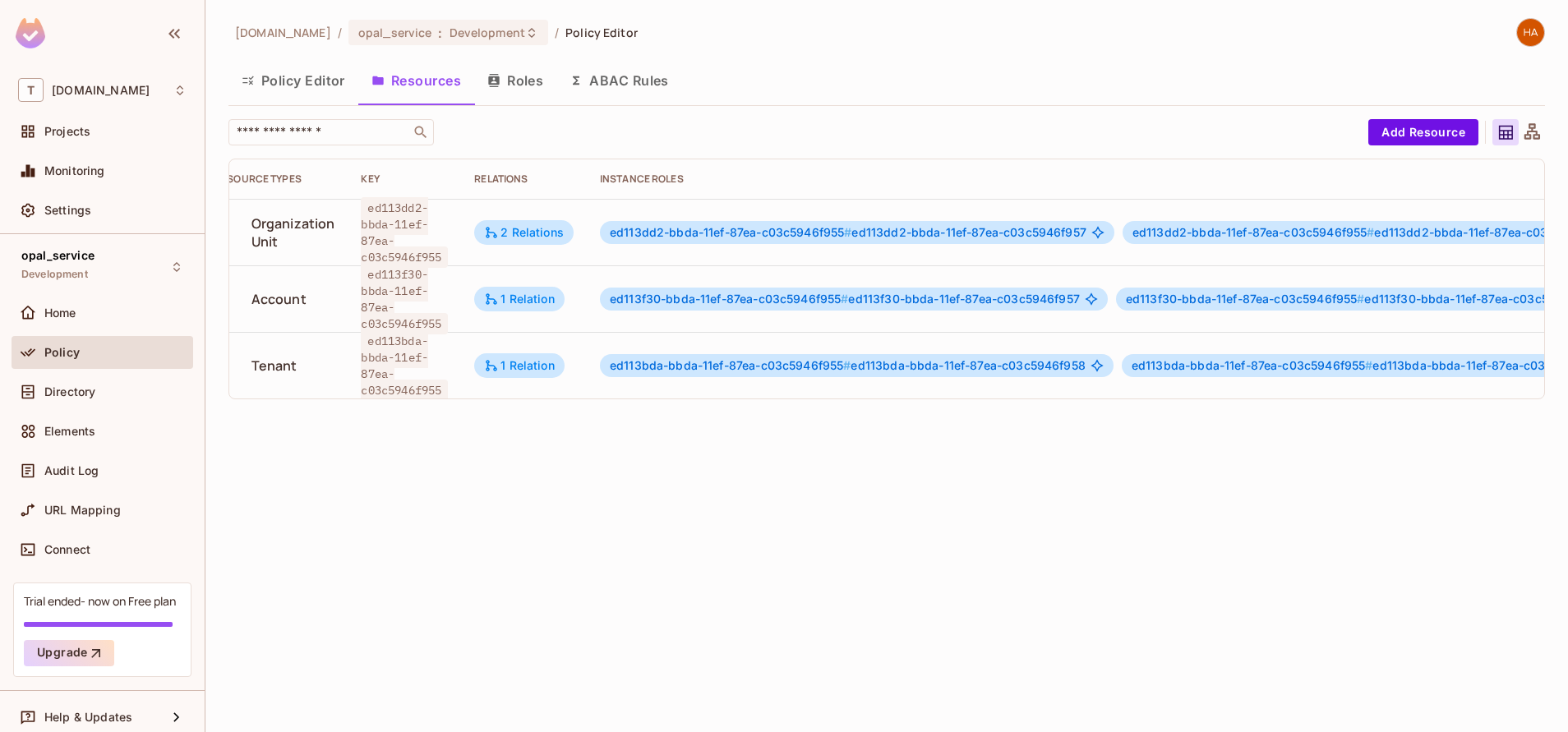
scroll to position [0, 0]
